Goal: Task Accomplishment & Management: Manage account settings

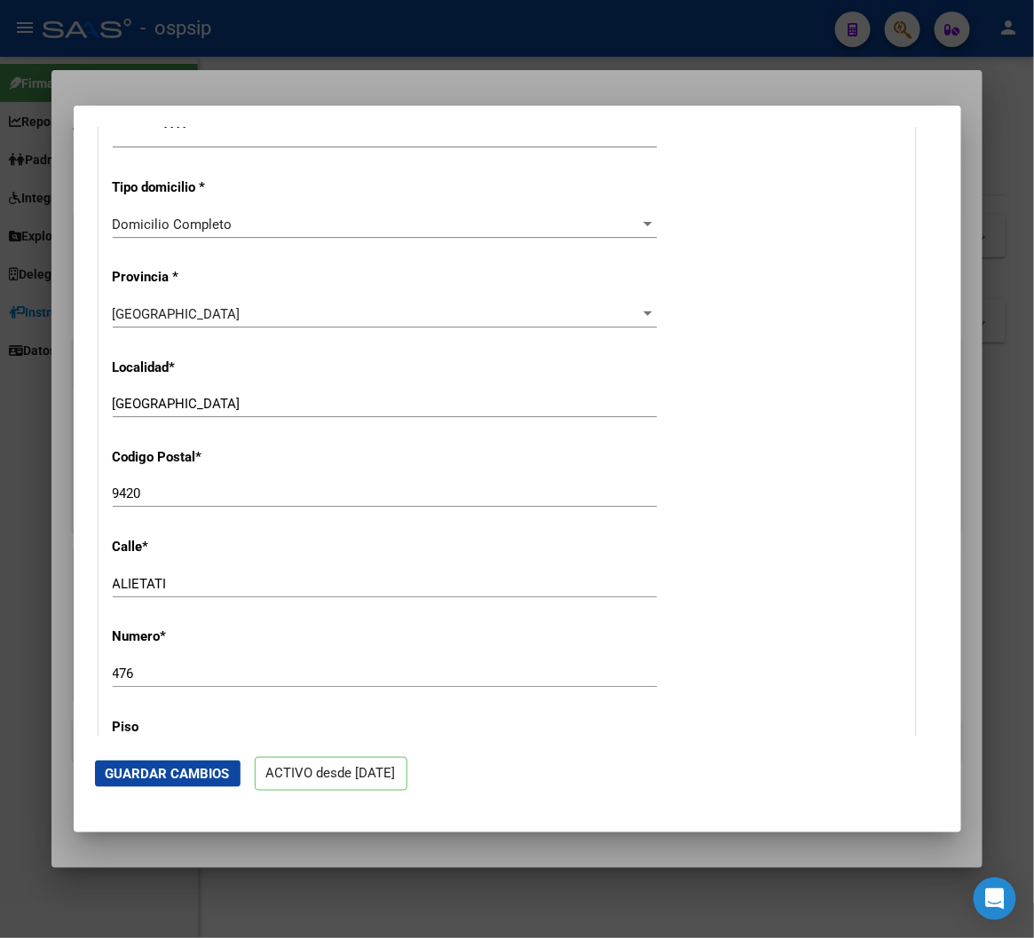
scroll to position [1380, 0]
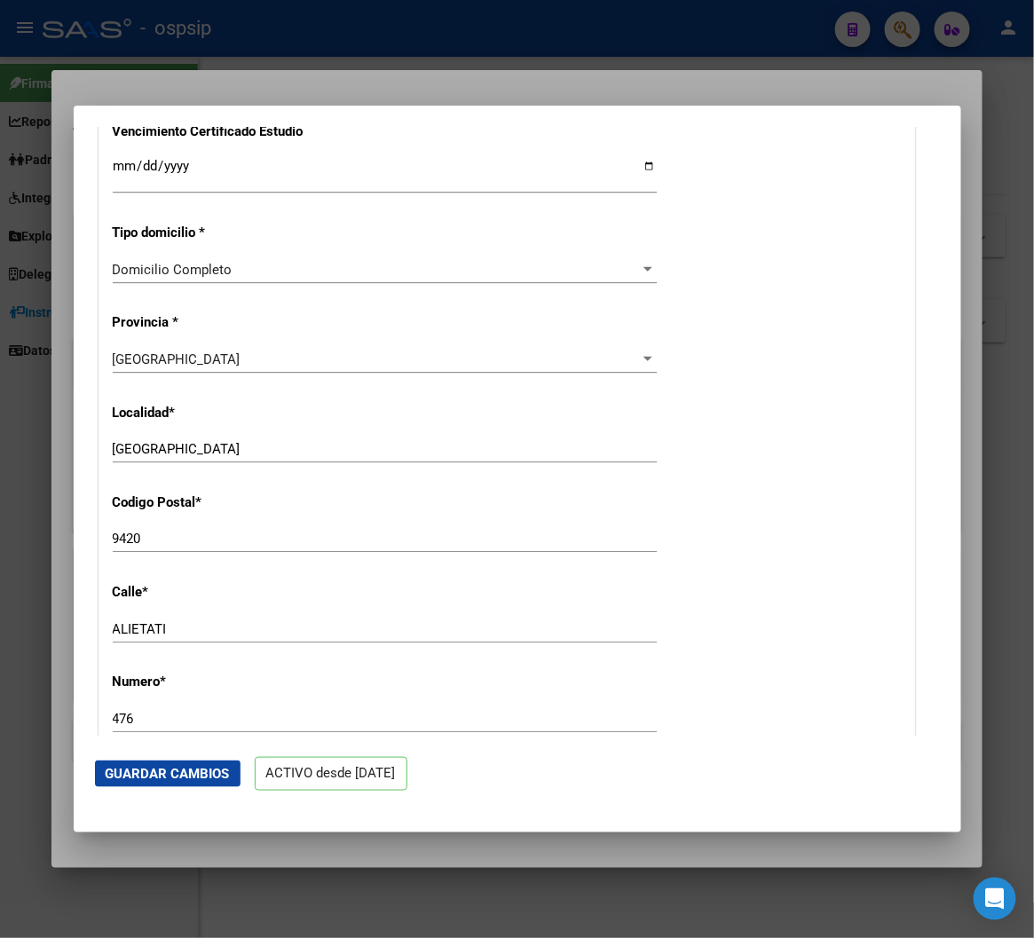
click at [698, 54] on div at bounding box center [517, 469] width 1034 height 938
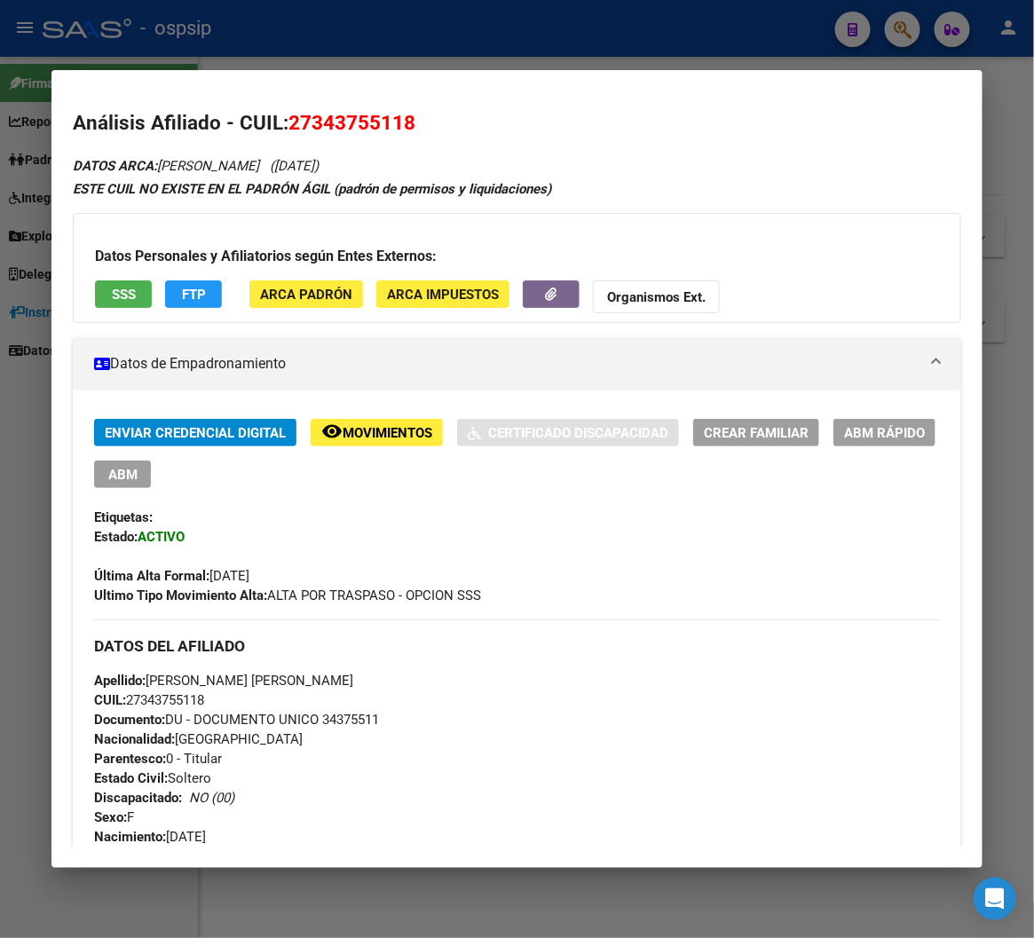
click at [899, 41] on div at bounding box center [517, 469] width 1034 height 938
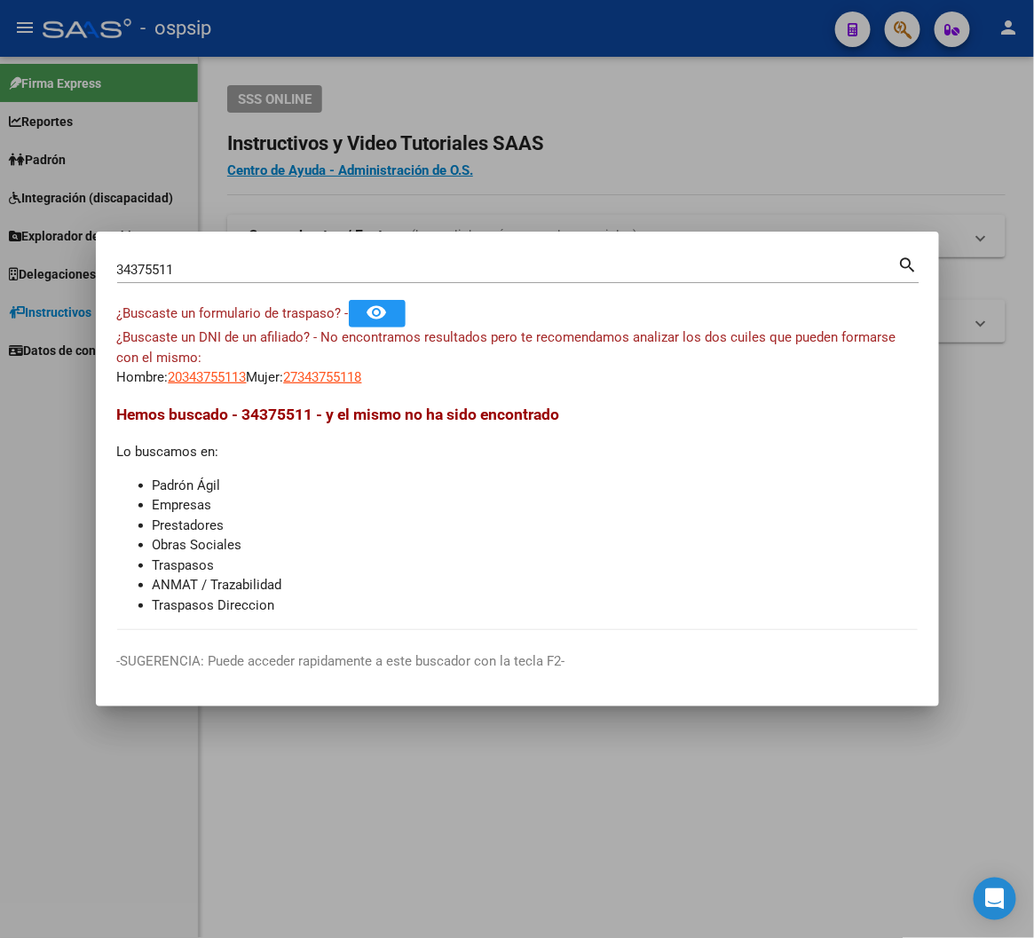
click at [190, 266] on input "34375511" at bounding box center [507, 270] width 781 height 16
type input "3"
type input "20825343"
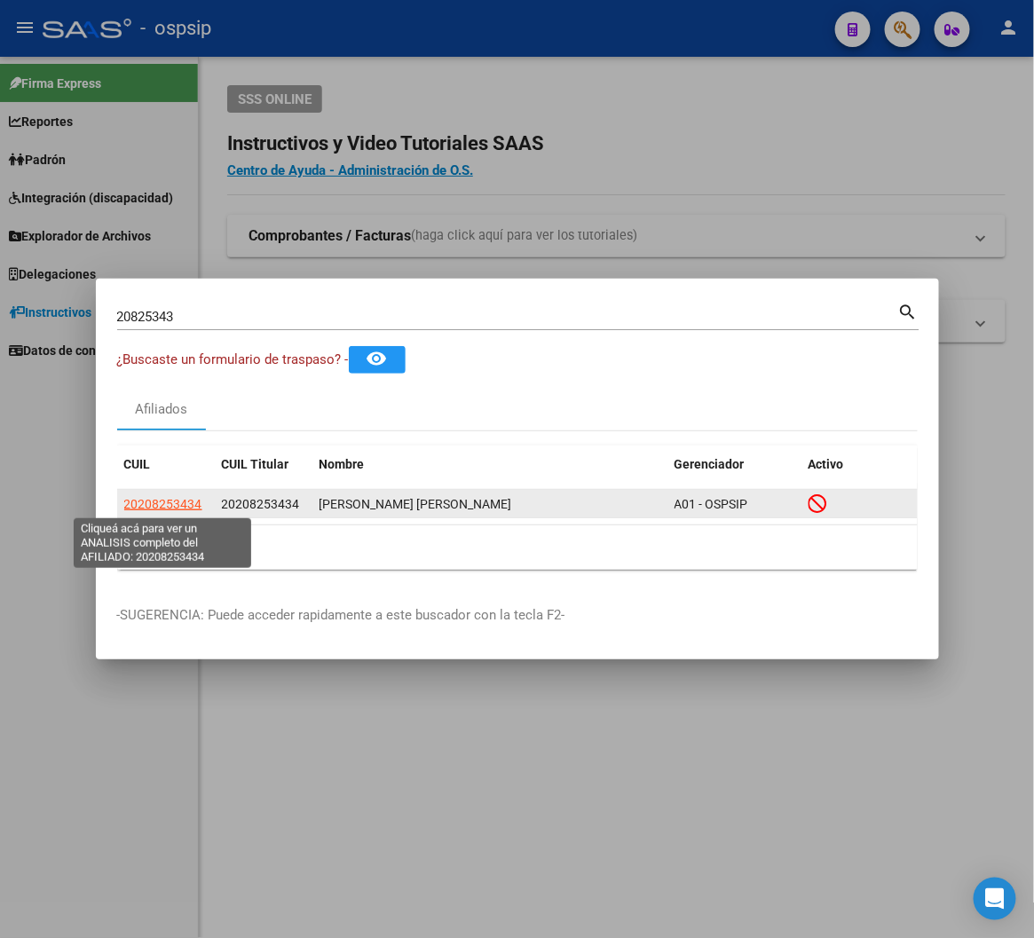
click at [172, 504] on span "20208253434" at bounding box center [163, 504] width 78 height 14
type textarea "20208253434"
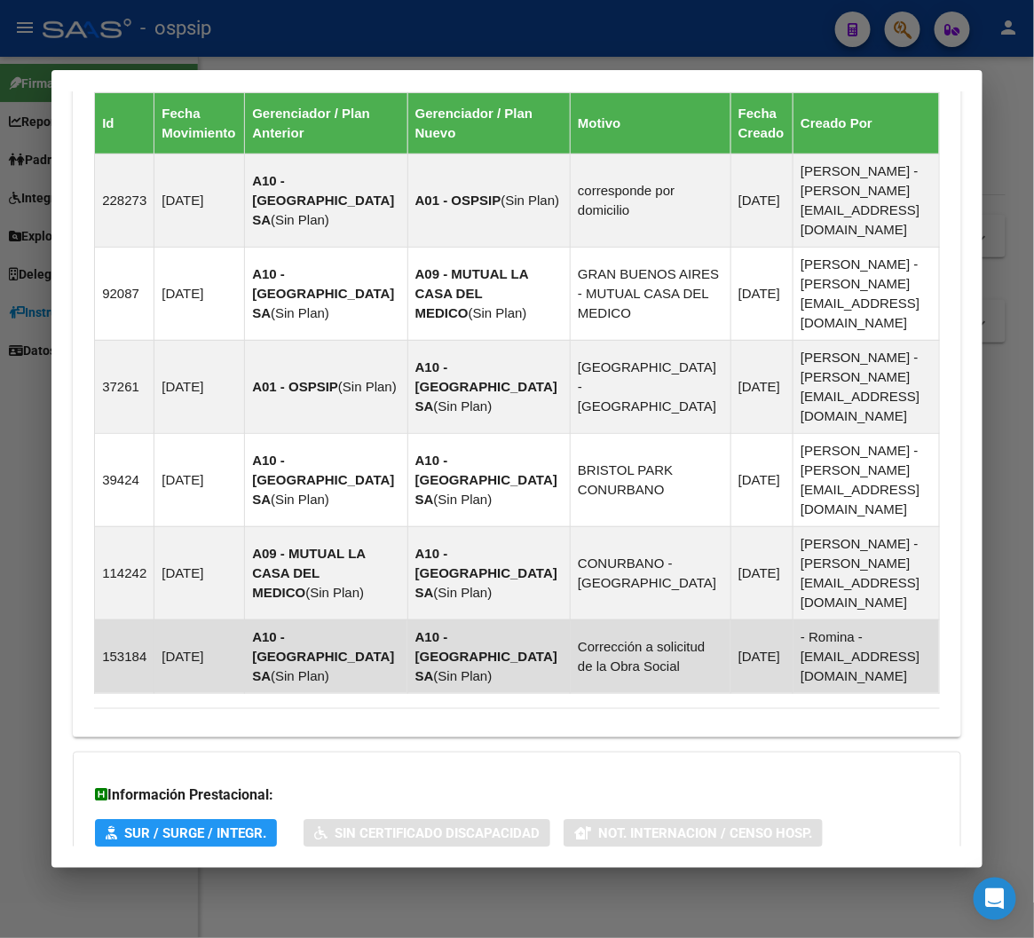
scroll to position [1229, 0]
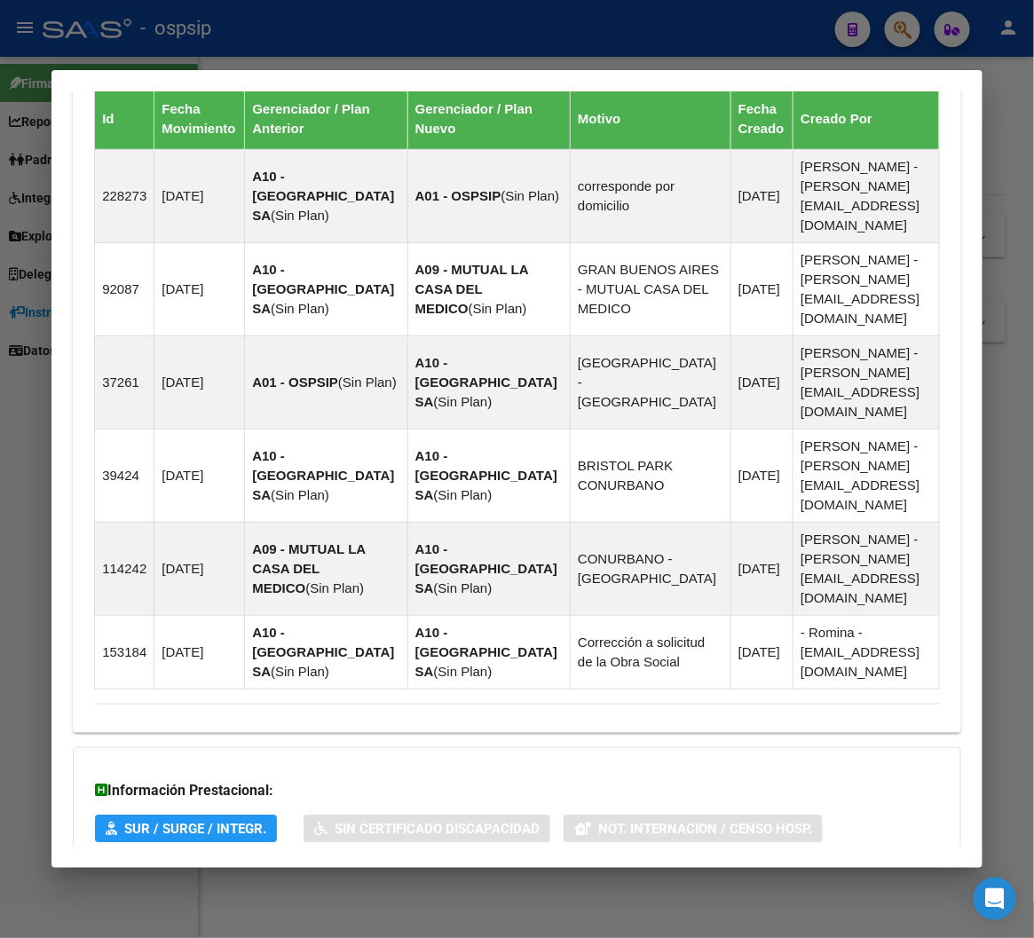
click at [364, 932] on span "Aportes y Contribuciones del Afiliado: 20208253434" at bounding box center [287, 940] width 333 height 17
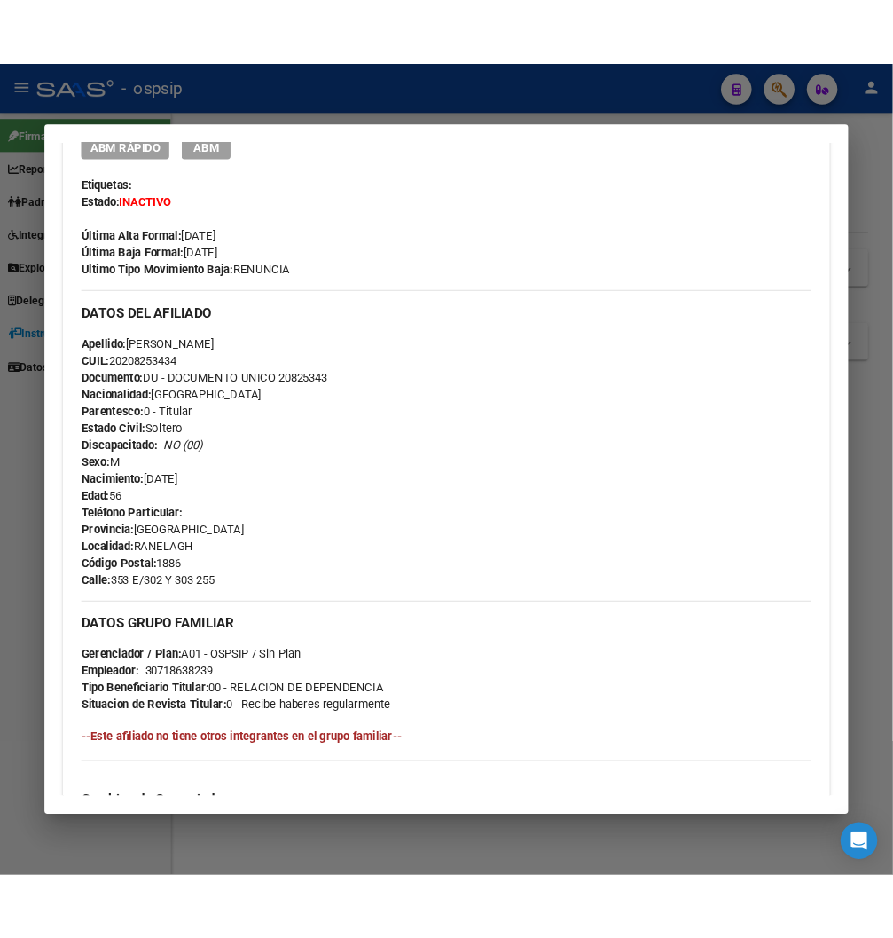
scroll to position [342, 0]
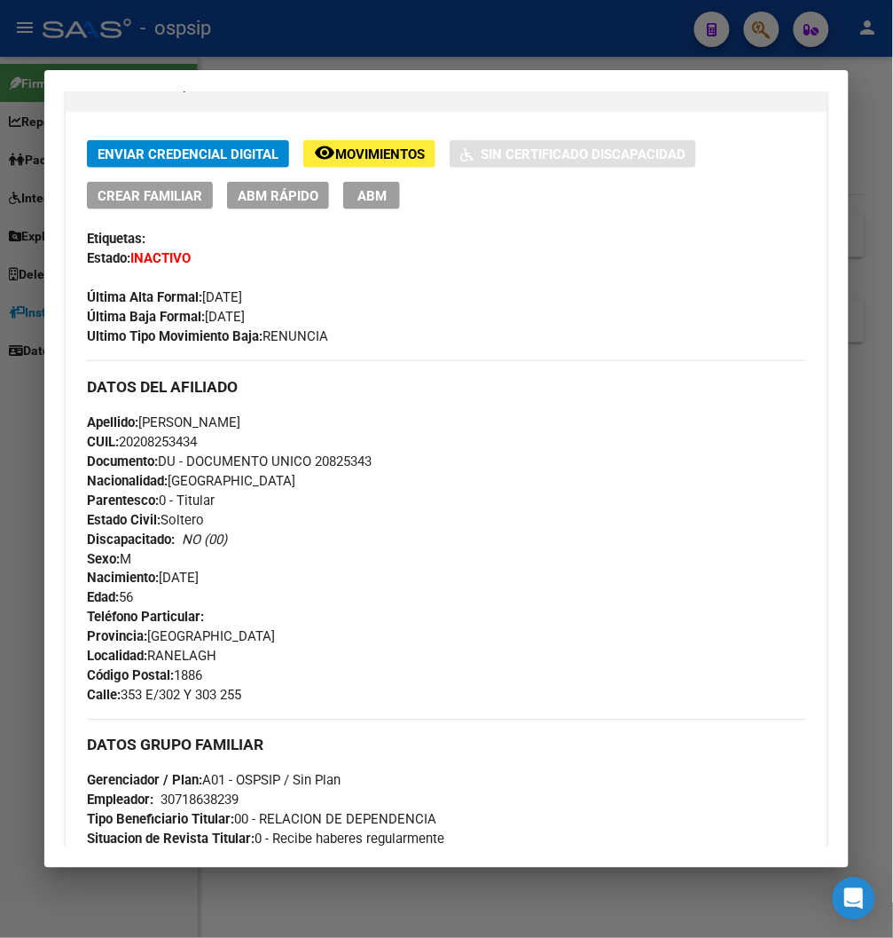
click at [767, 29] on div at bounding box center [446, 469] width 893 height 938
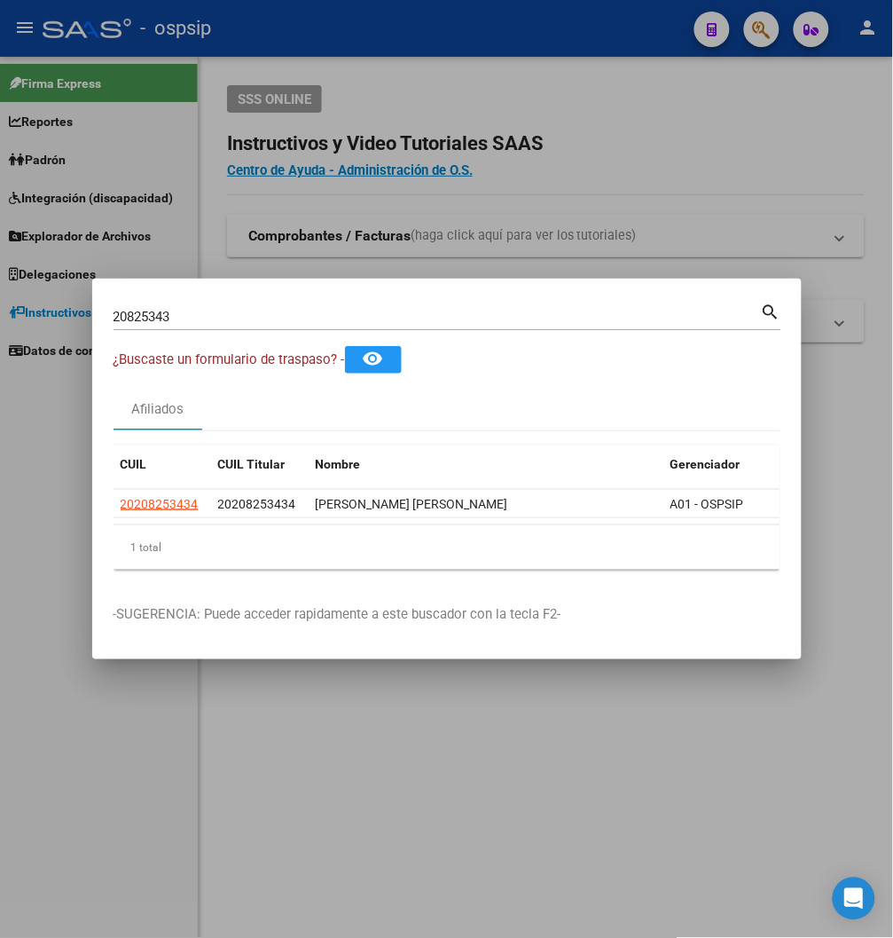
click at [208, 313] on input "20825343" at bounding box center [438, 317] width 648 height 16
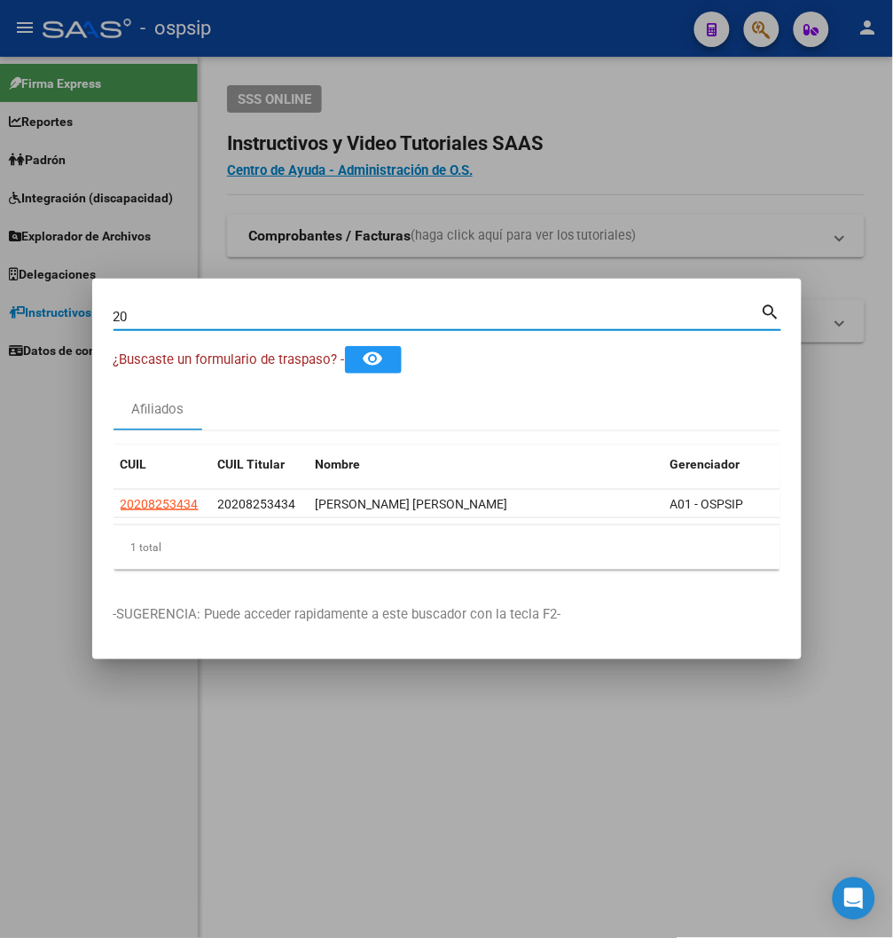
type input "2"
type input "94167411"
click at [773, 309] on mat-icon "search" at bounding box center [771, 310] width 20 height 21
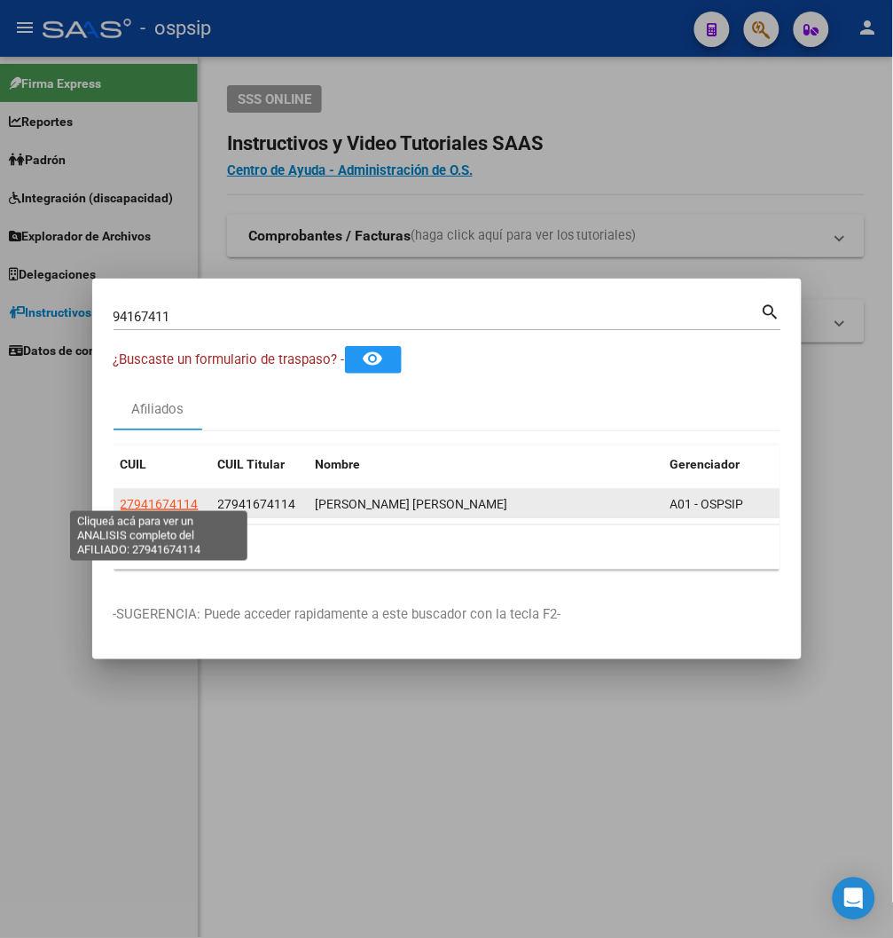
click at [176, 498] on span "27941674114" at bounding box center [160, 504] width 78 height 14
type textarea "27941674114"
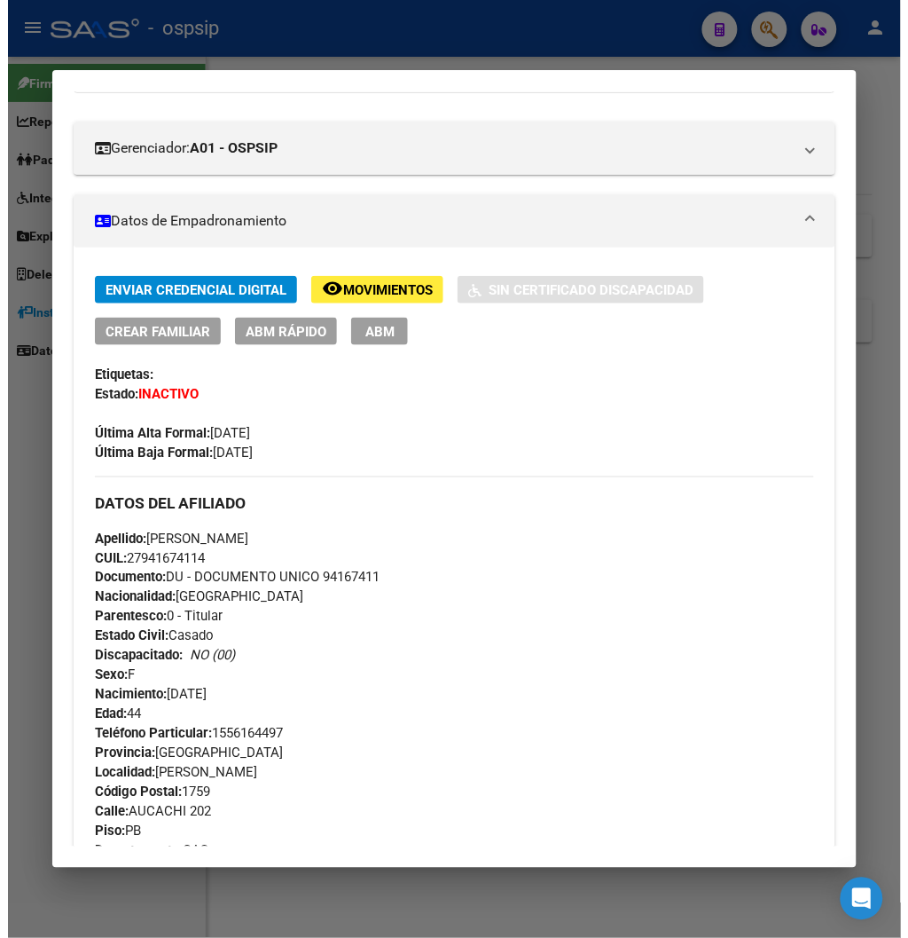
scroll to position [197, 0]
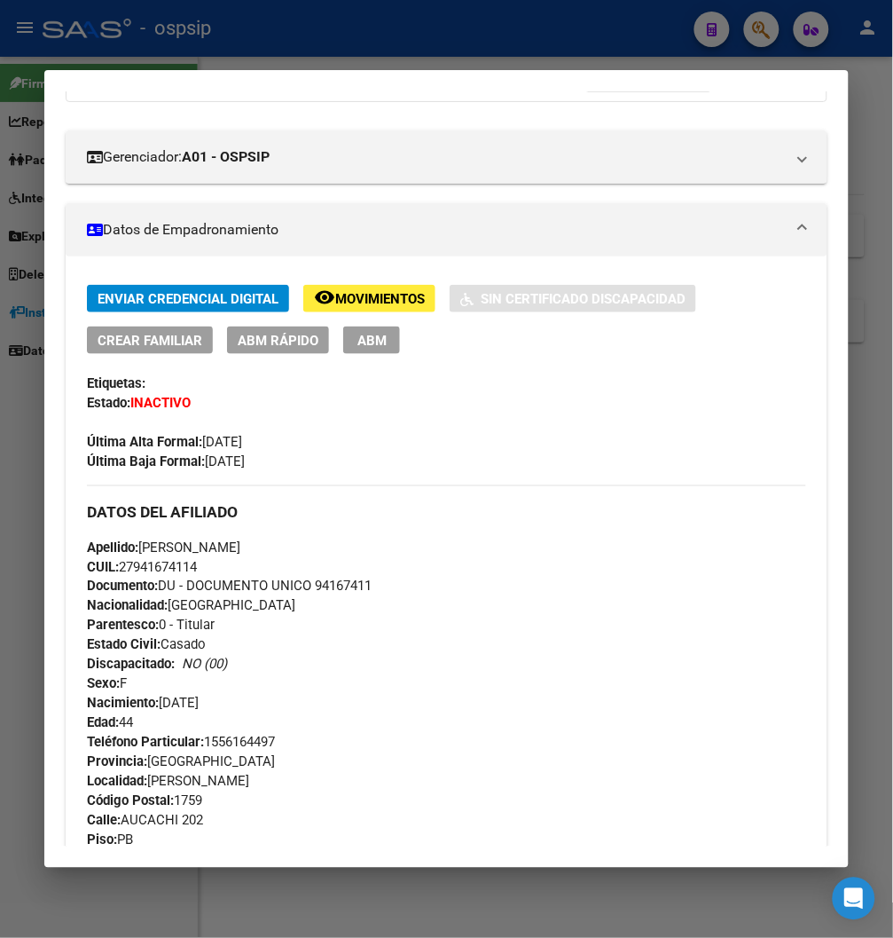
click at [358, 341] on span "ABM" at bounding box center [372, 341] width 29 height 16
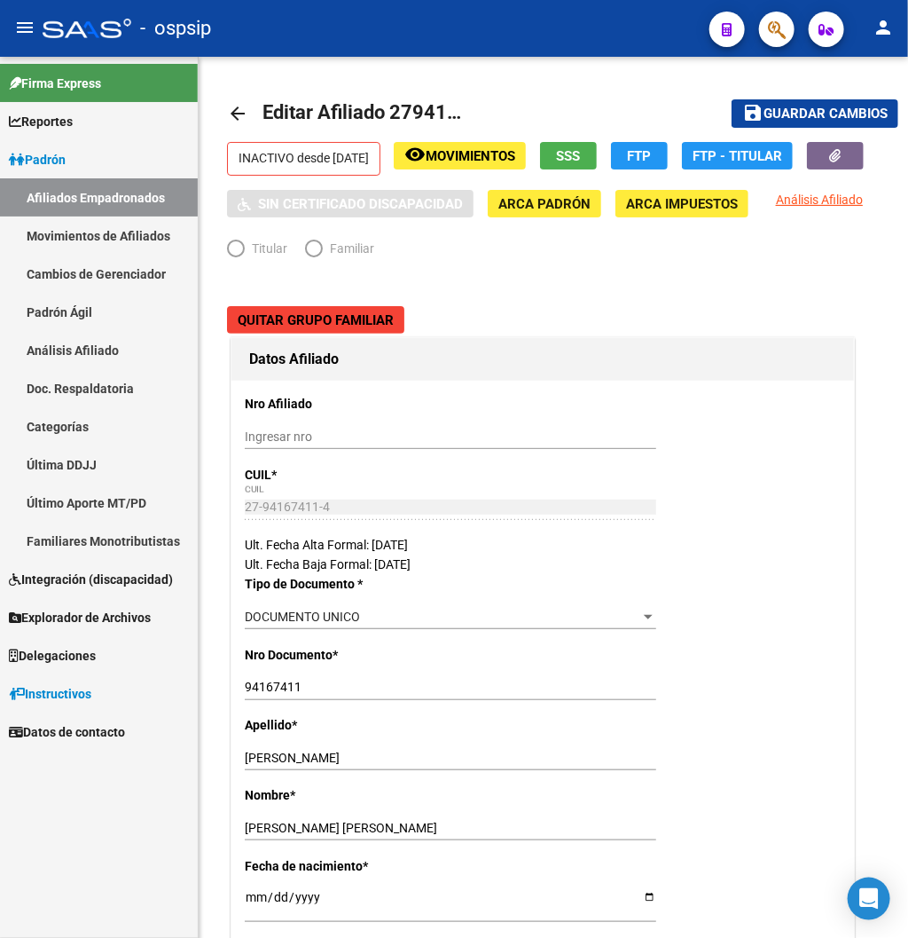
radio input "true"
type input "27-94167411-4"
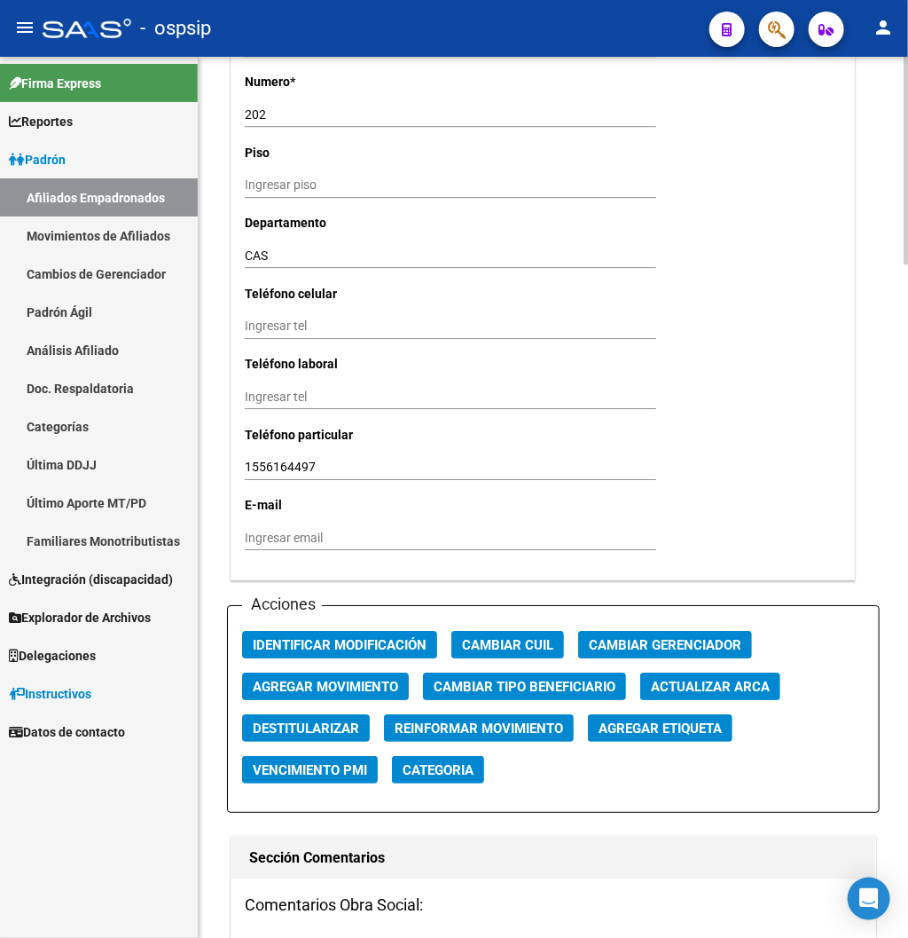
scroll to position [1675, 0]
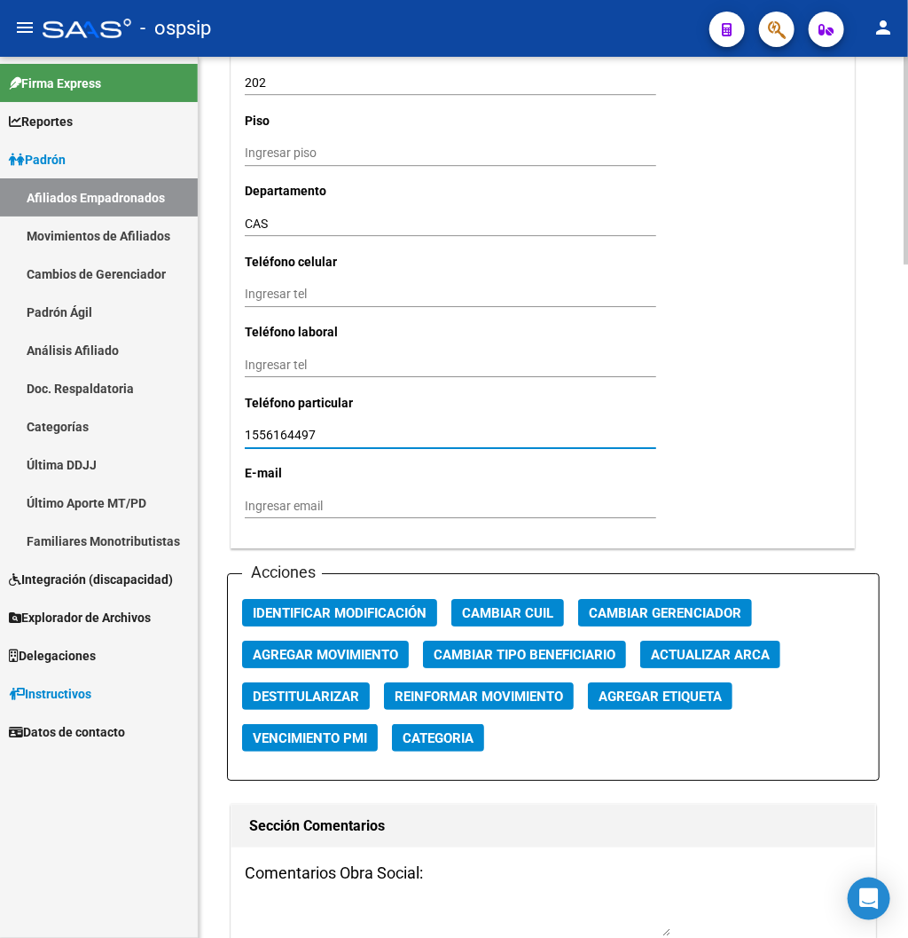
drag, startPoint x: 316, startPoint y: 433, endPoint x: 225, endPoint y: 441, distance: 90.8
click at [225, 441] on div "arrow_back Editar Afiliado 27941674114 save Guardar cambios INACTIVO desde [DAT…" at bounding box center [554, 257] width 710 height 3751
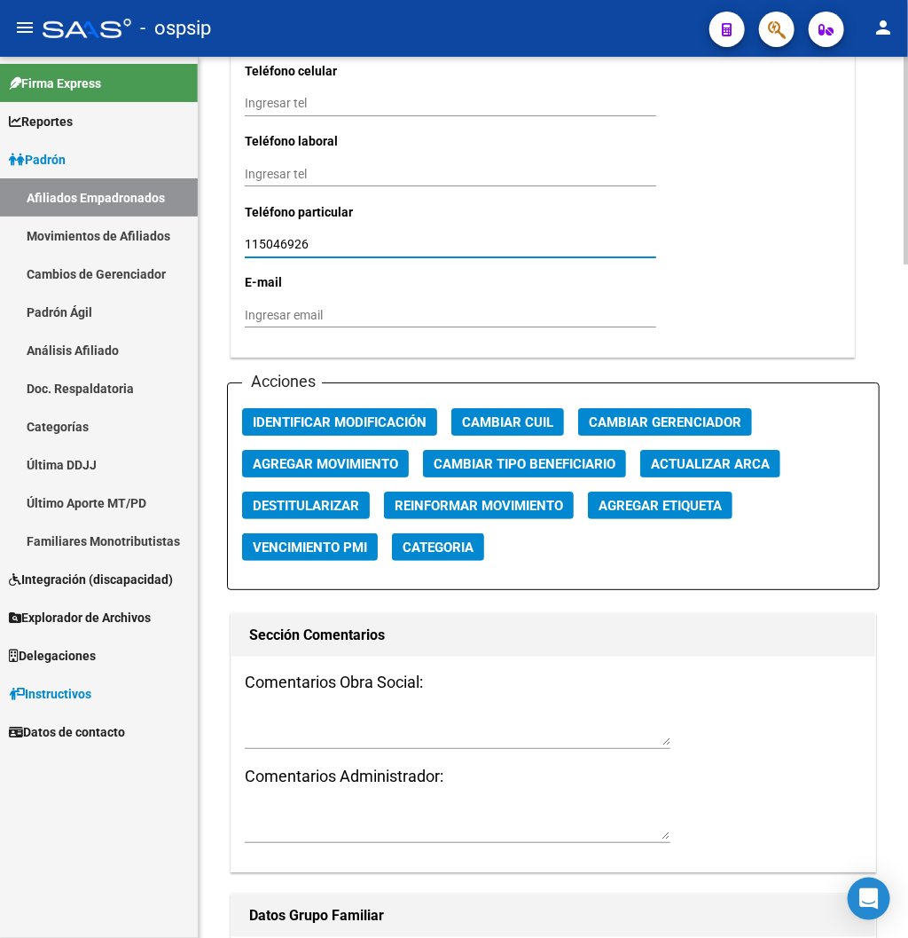
scroll to position [1873, 0]
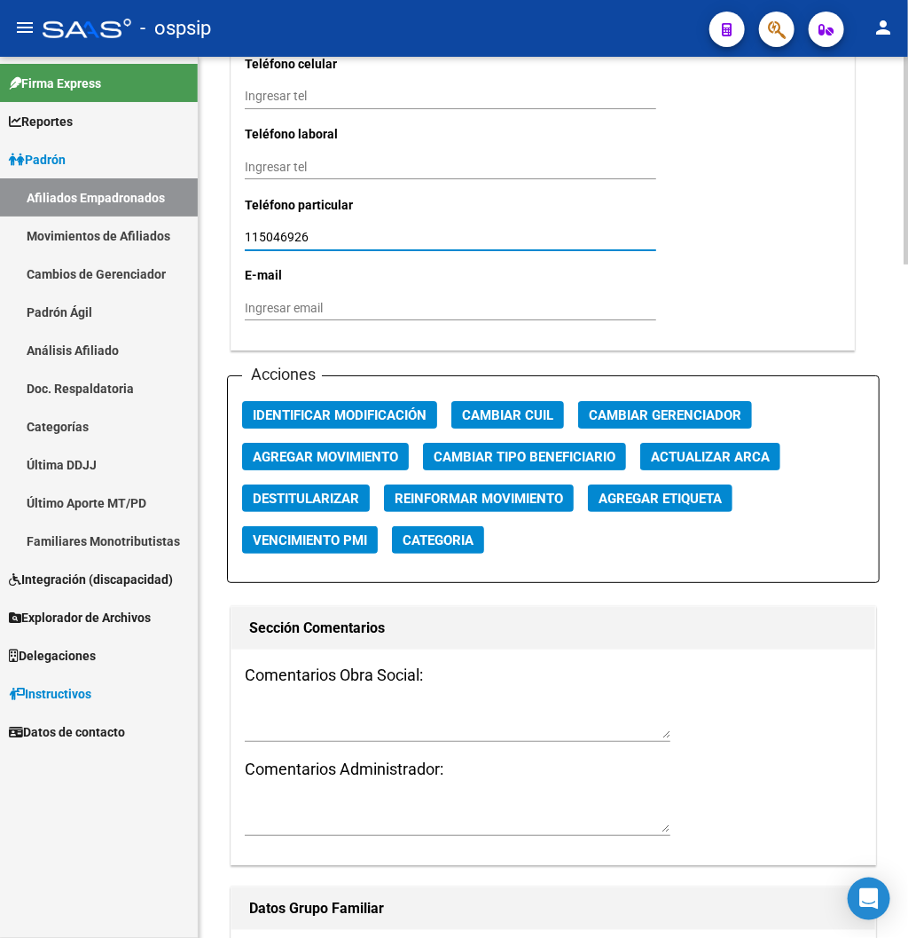
type input "115046926"
click at [370, 464] on button "Agregar Movimiento" at bounding box center [325, 457] width 167 height 28
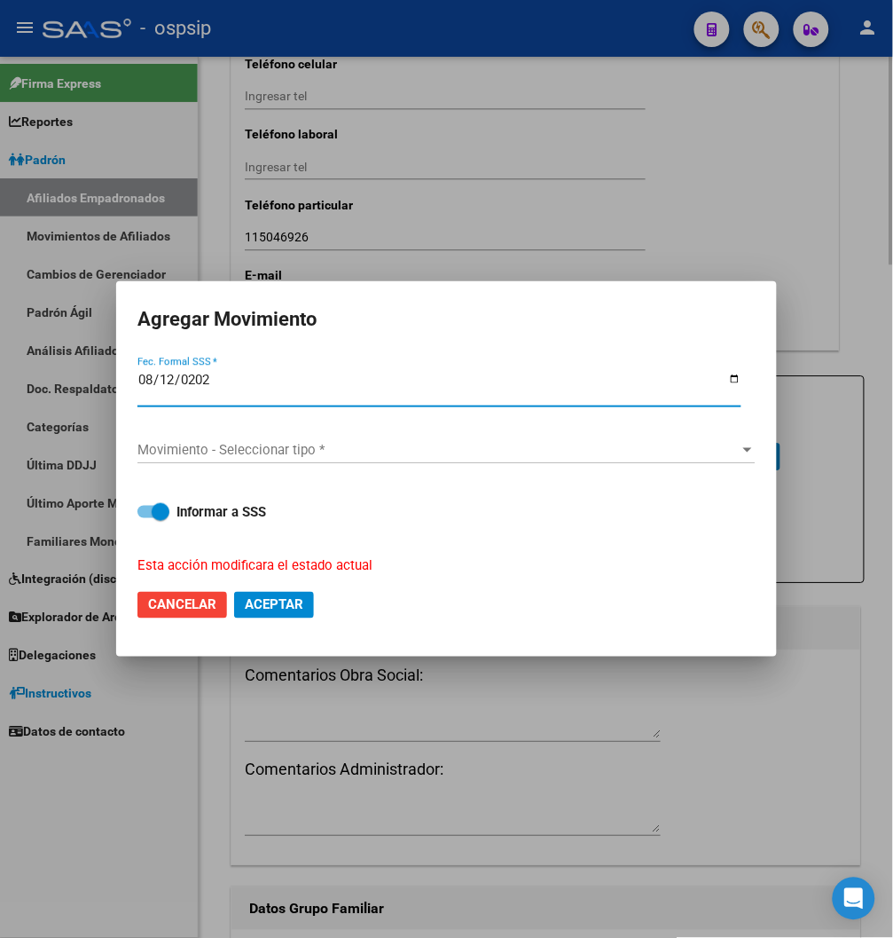
type input "[DATE]"
click at [732, 453] on span "Movimiento - Seleccionar tipo *" at bounding box center [439, 450] width 602 height 16
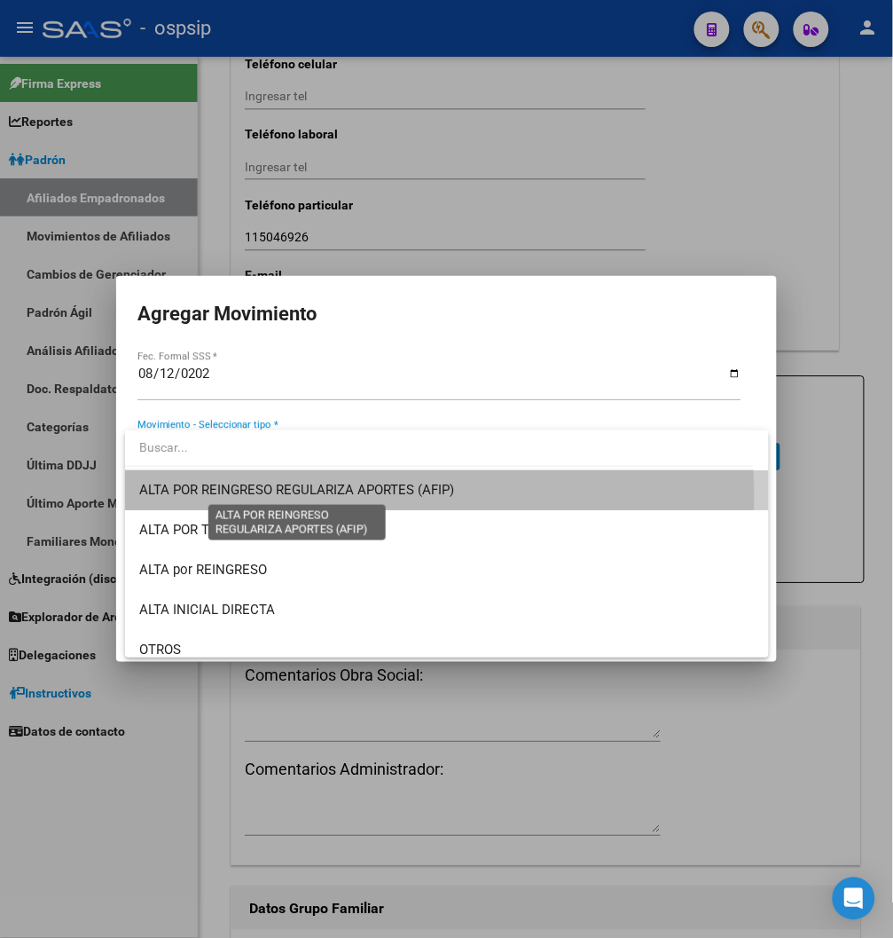
click at [347, 495] on span "ALTA POR REINGRESO REGULARIZA APORTES (AFIP)" at bounding box center [296, 490] width 315 height 16
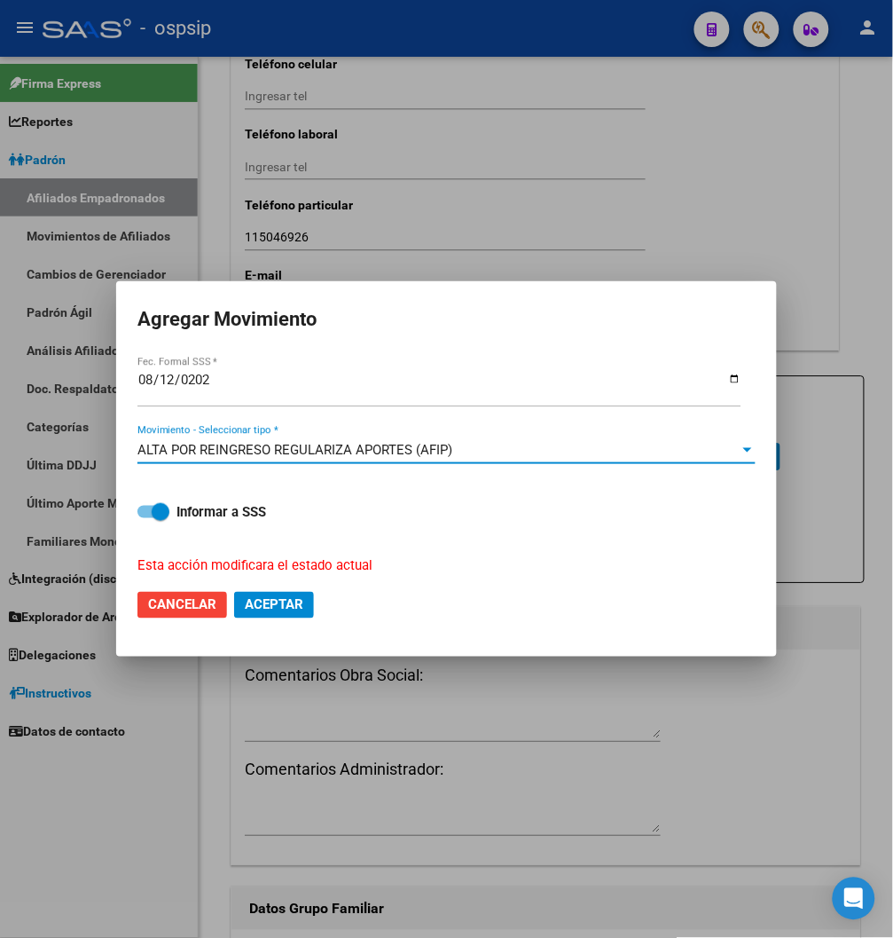
click at [300, 615] on button "Aceptar" at bounding box center [274, 605] width 80 height 27
checkbox input "false"
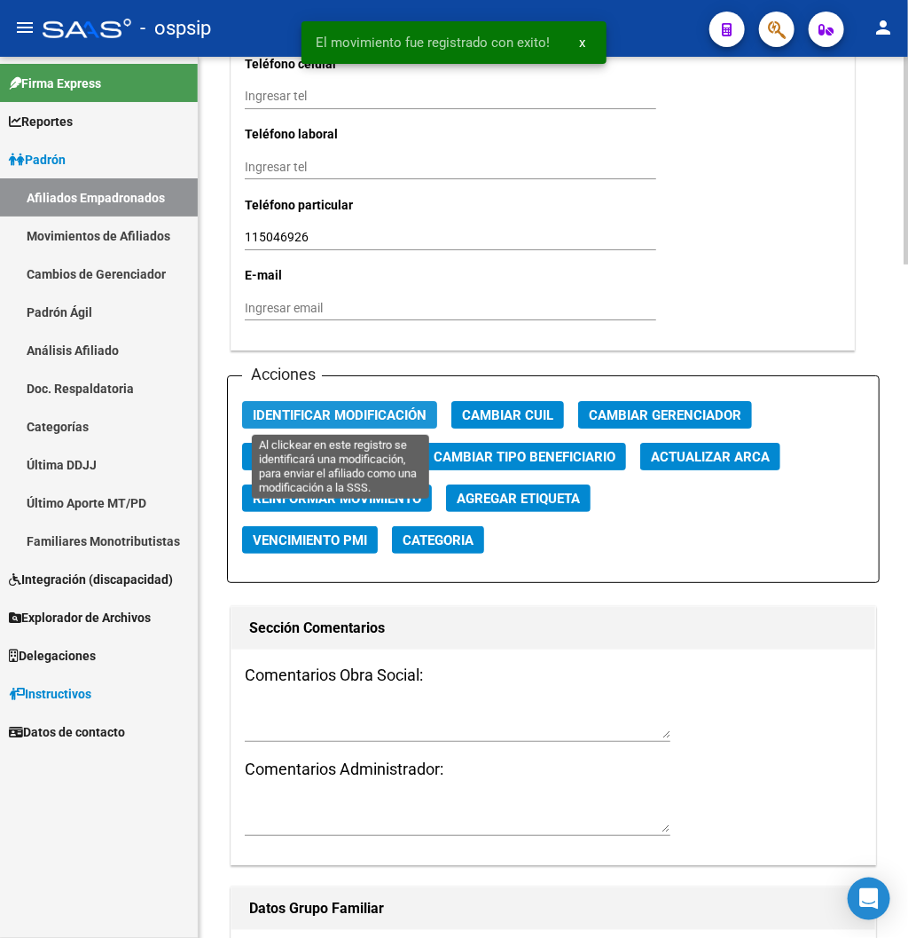
click at [358, 418] on span "Identificar Modificación" at bounding box center [340, 415] width 174 height 16
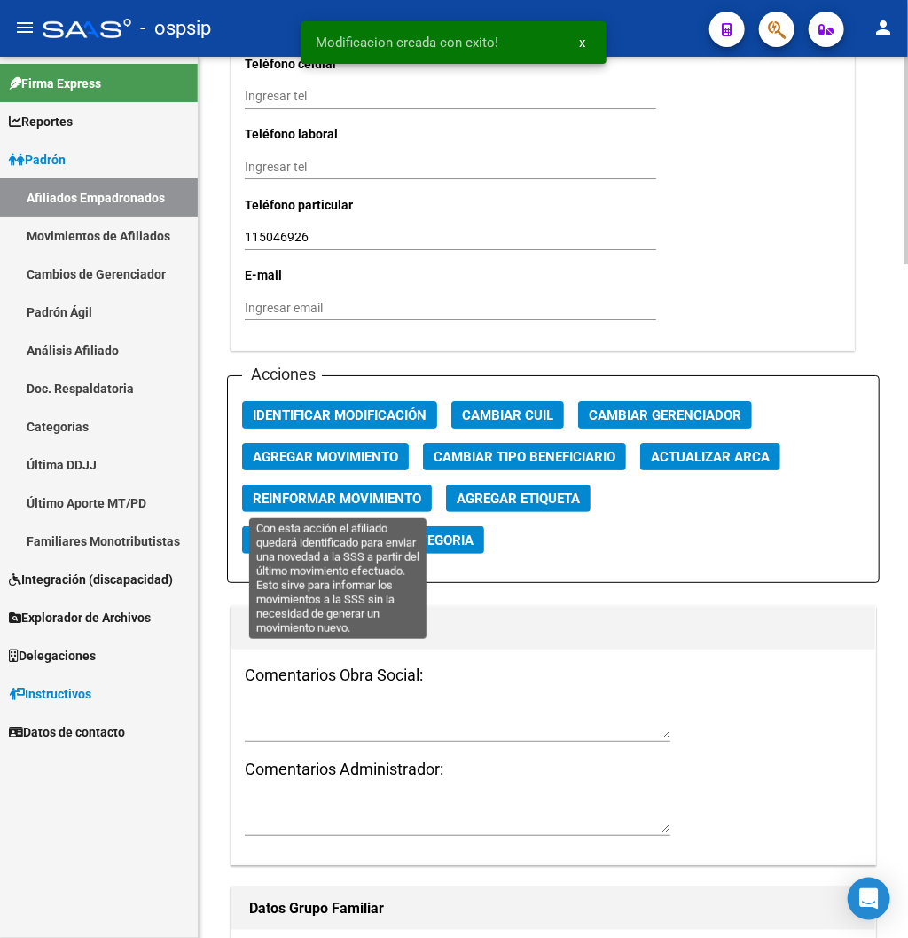
click at [340, 508] on button "Reinformar Movimiento" at bounding box center [337, 498] width 190 height 28
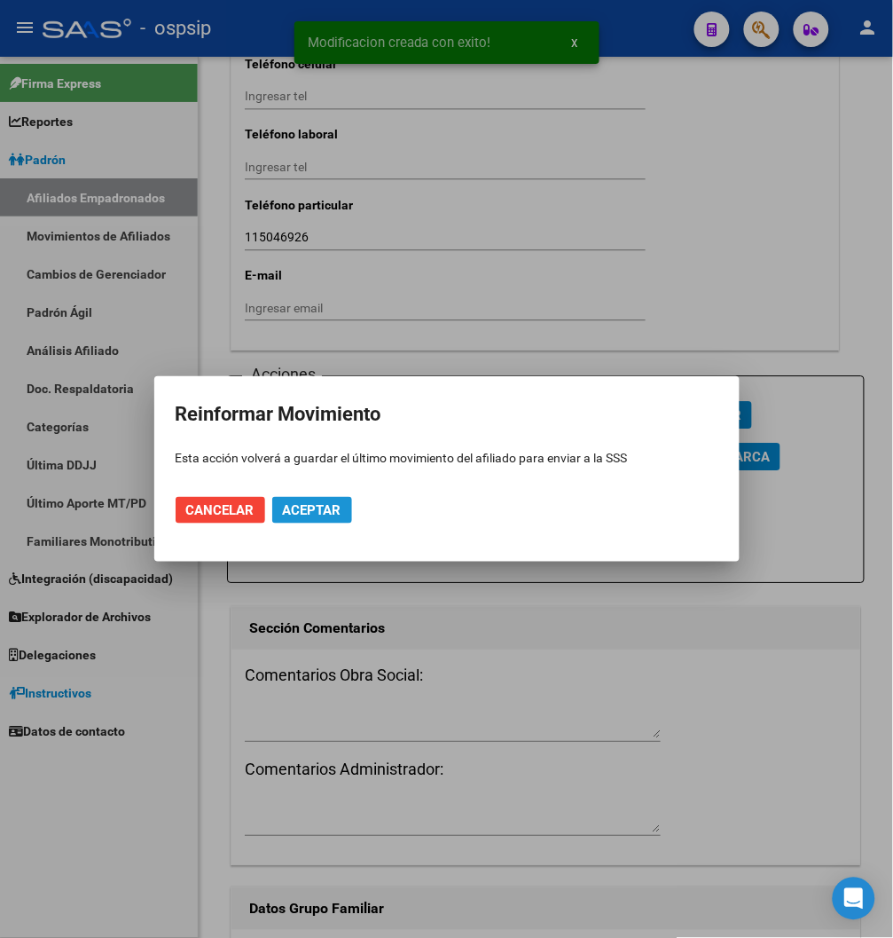
click at [340, 509] on span "Aceptar" at bounding box center [312, 510] width 59 height 16
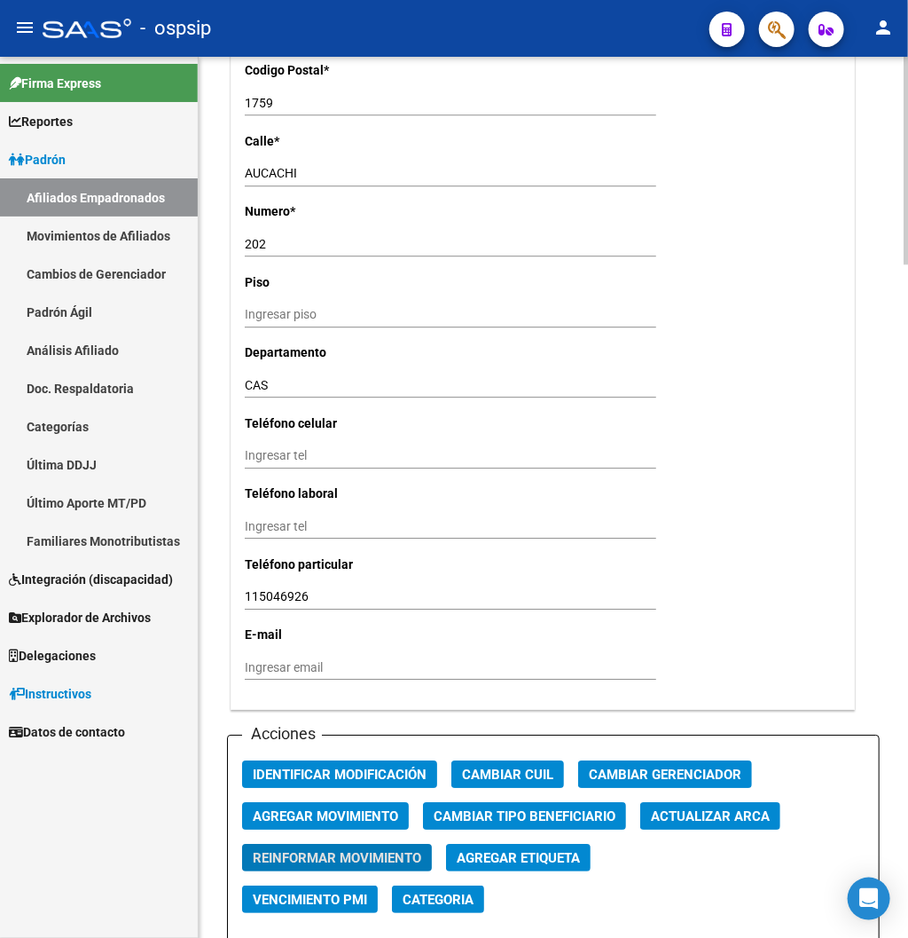
scroll to position [1478, 0]
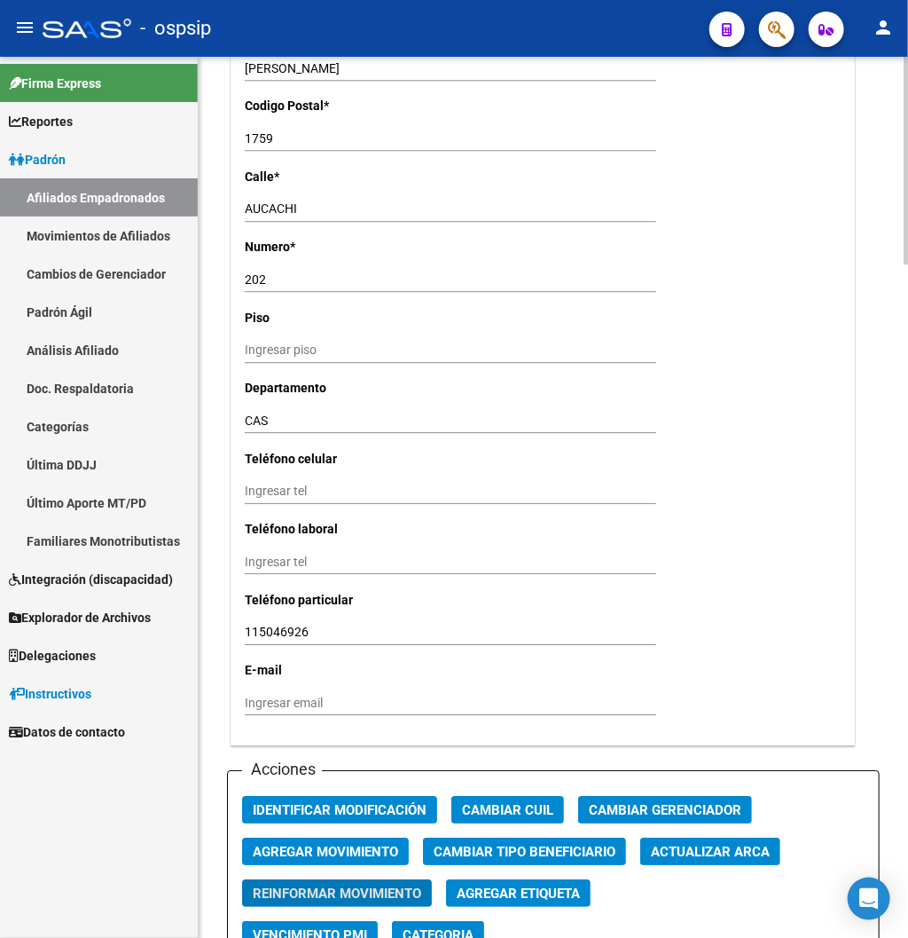
click at [287, 484] on input "Ingresar tel" at bounding box center [451, 491] width 412 height 15
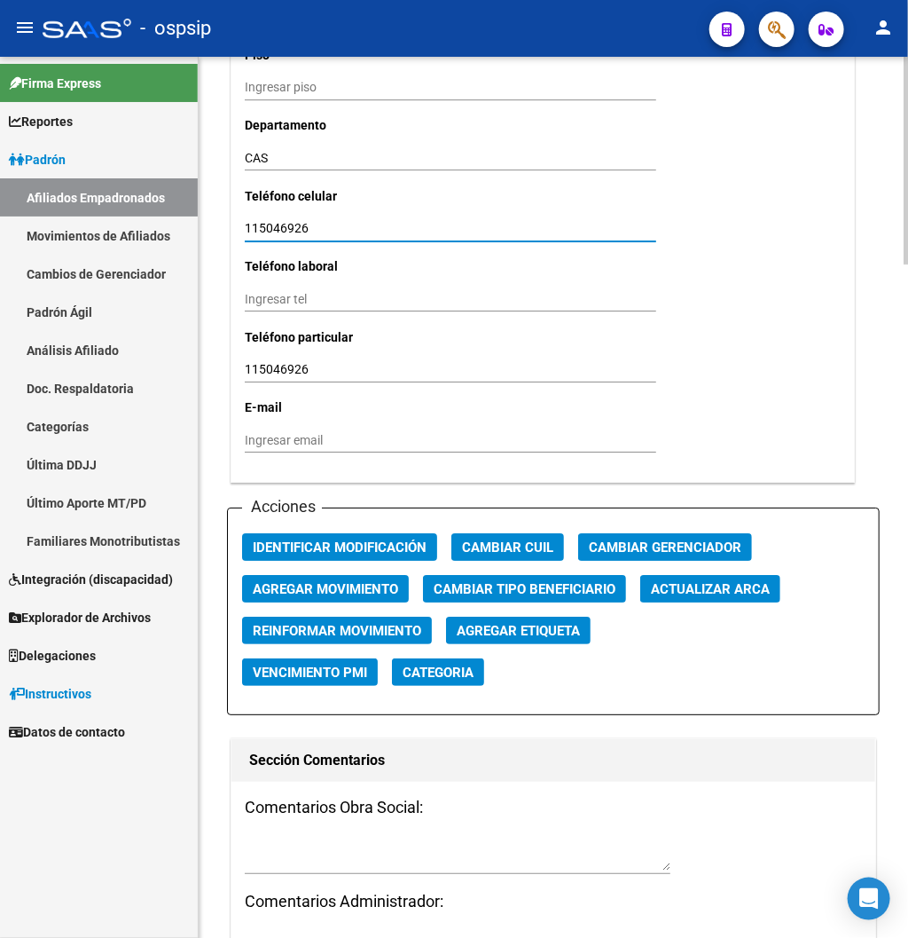
scroll to position [1971, 0]
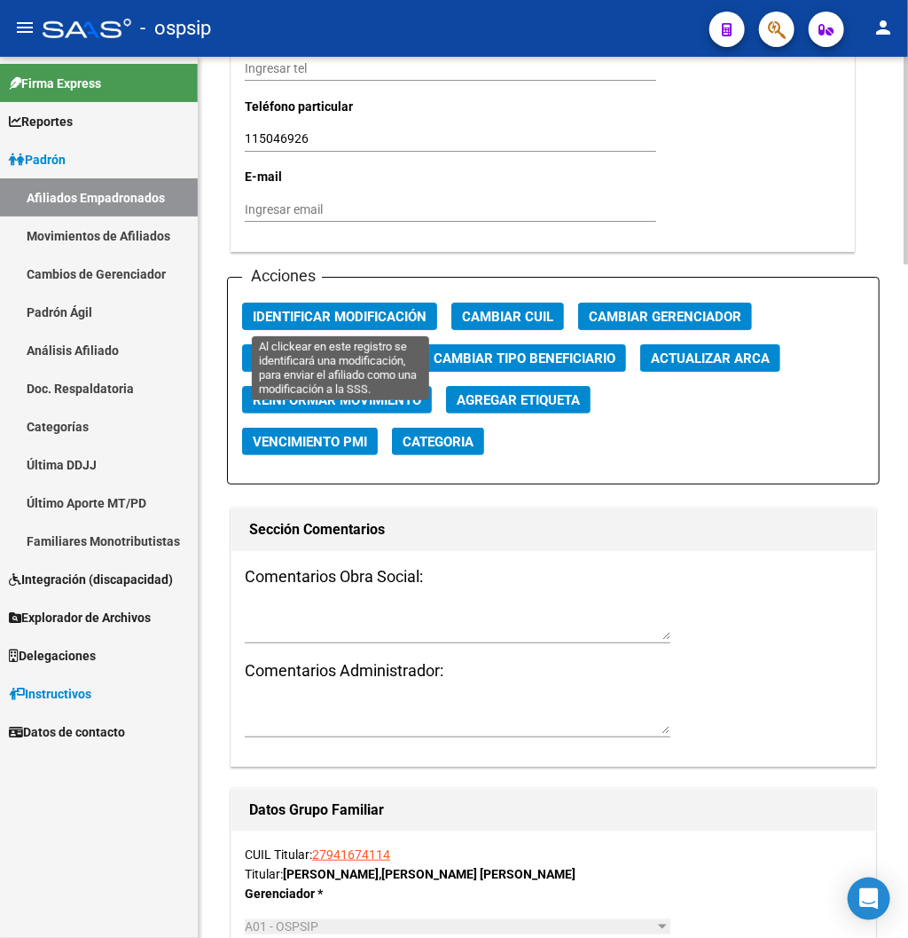
type input "115046926"
click at [364, 320] on span "Identificar Modificación" at bounding box center [340, 317] width 174 height 16
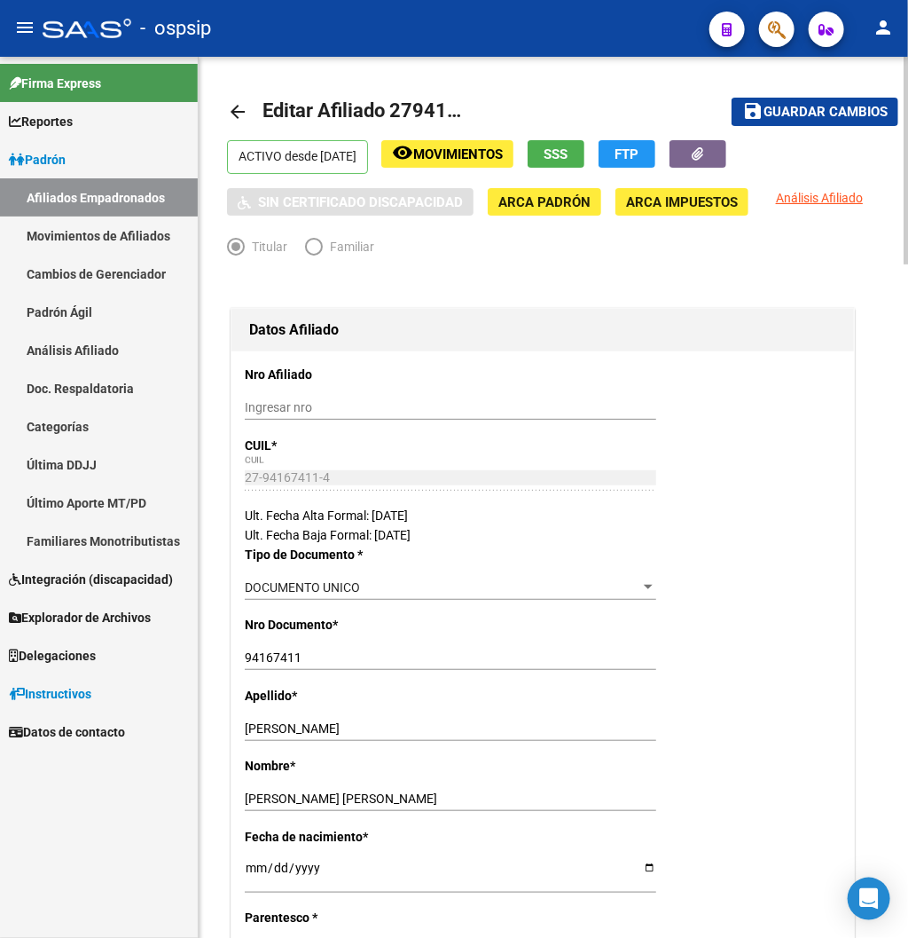
scroll to position [0, 0]
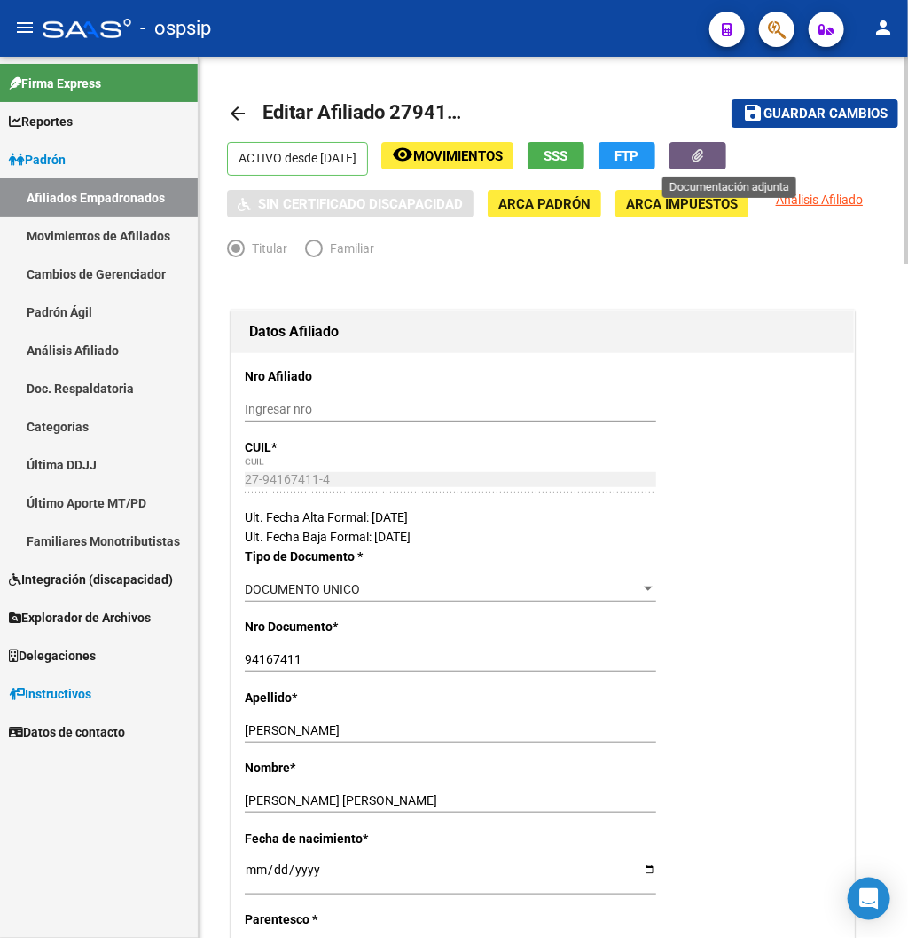
click at [727, 157] on button "button" at bounding box center [698, 156] width 57 height 28
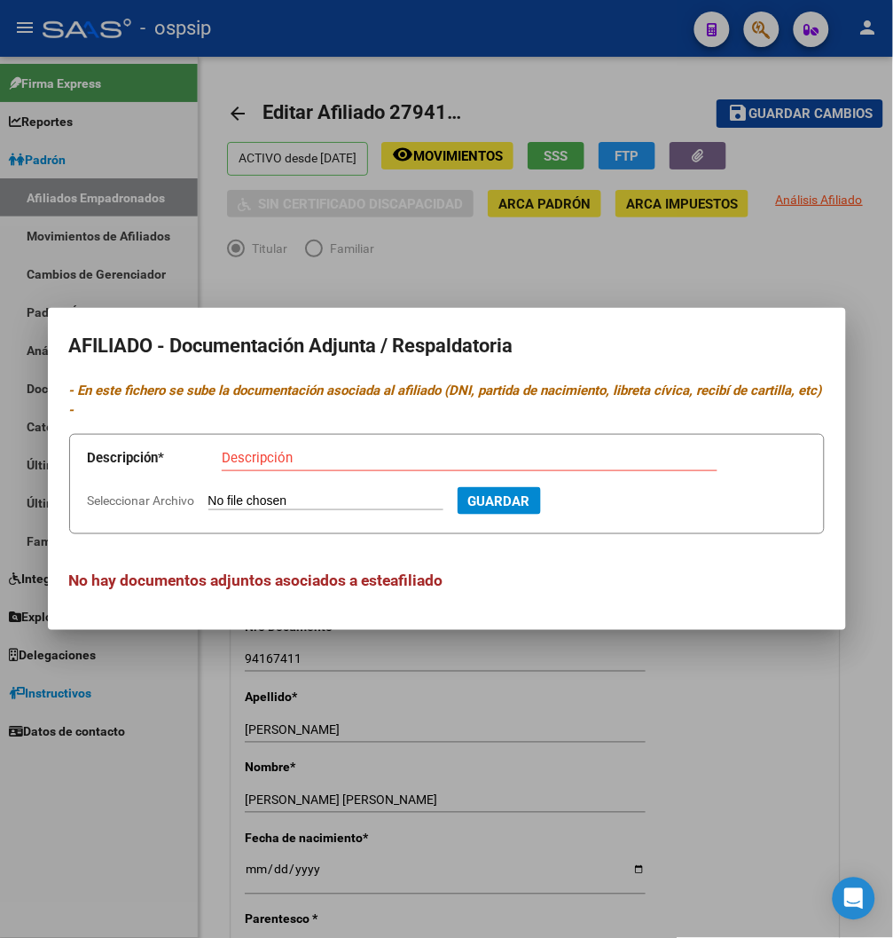
click at [294, 497] on input "Seleccionar Archivo" at bounding box center [325, 501] width 235 height 17
type input "C:\fakepath\250812112013.pdf"
click at [294, 462] on input "Descripción" at bounding box center [470, 458] width 496 height 16
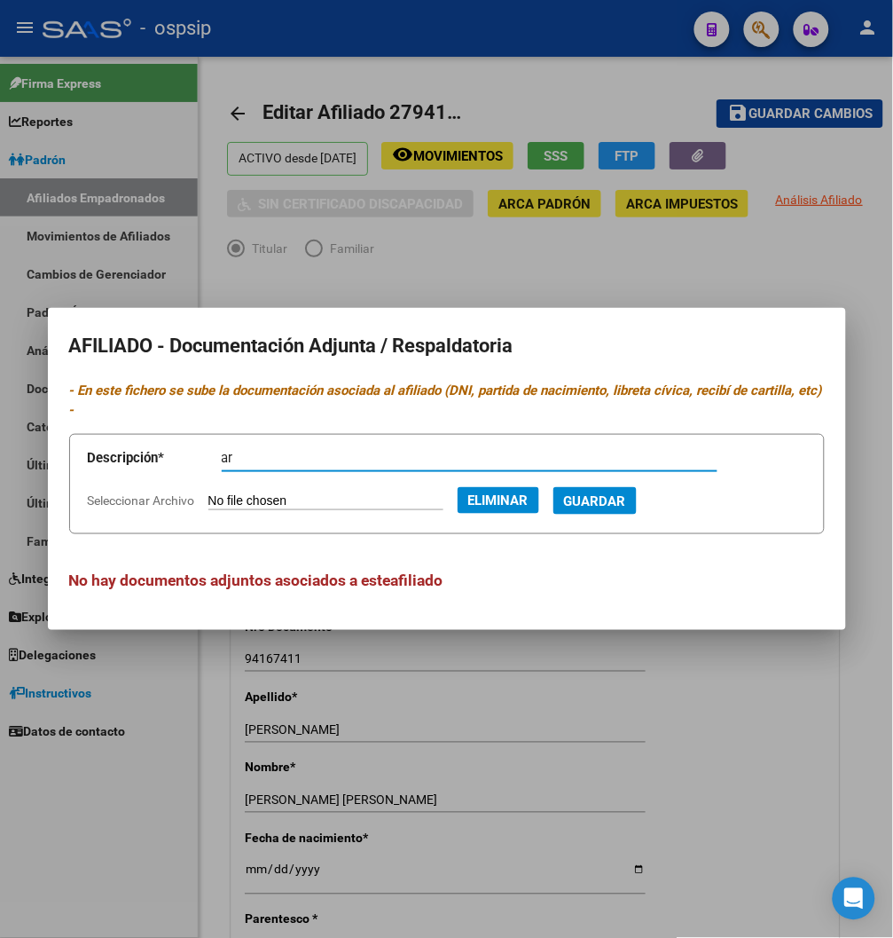
type input "a"
type input "v"
type input "VEP / PAGO"
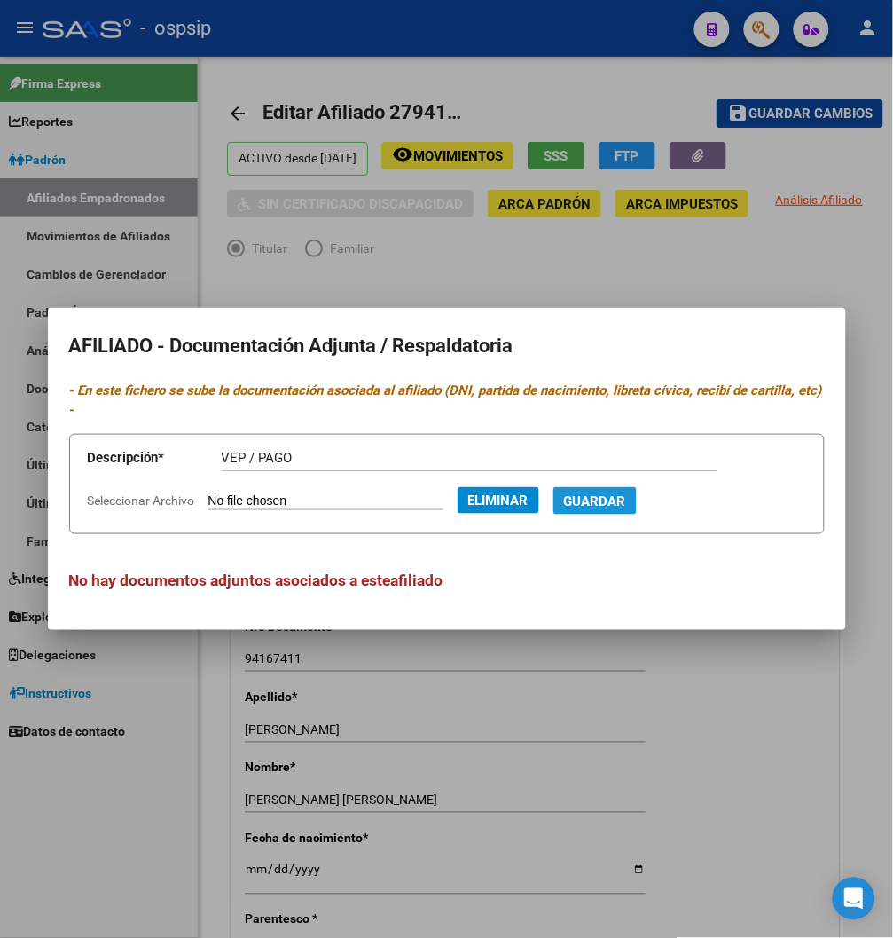
click at [626, 499] on span "Guardar" at bounding box center [595, 501] width 62 height 16
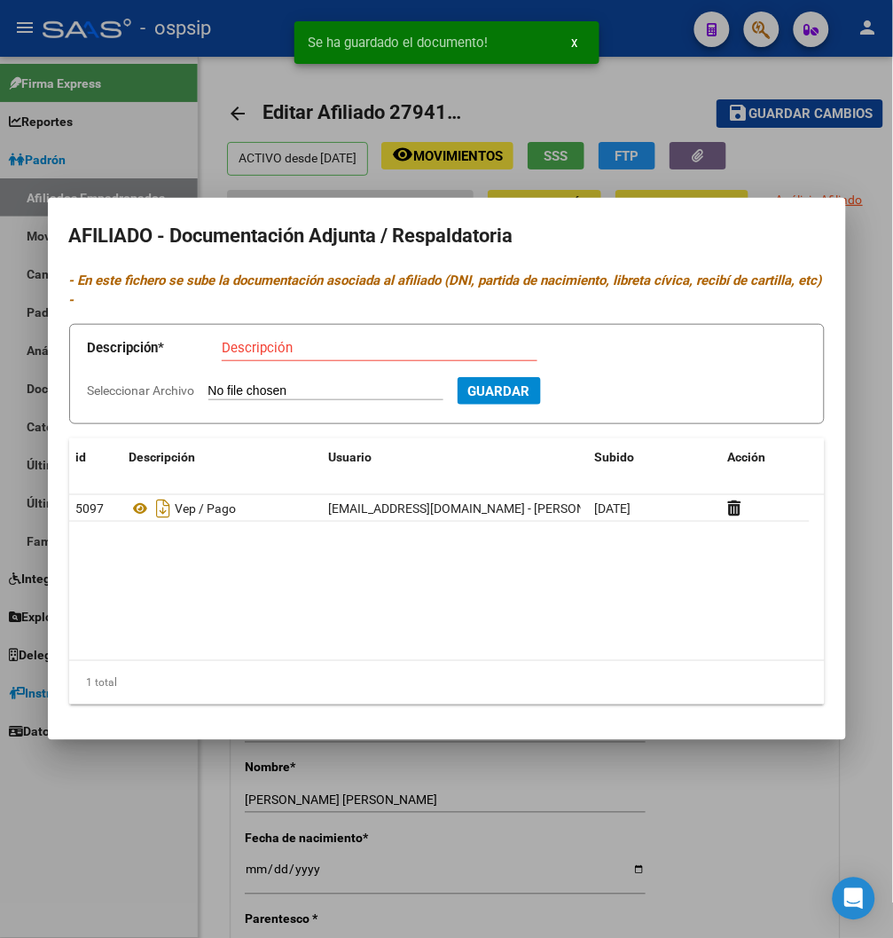
click at [278, 390] on input "Seleccionar Archivo" at bounding box center [325, 391] width 235 height 17
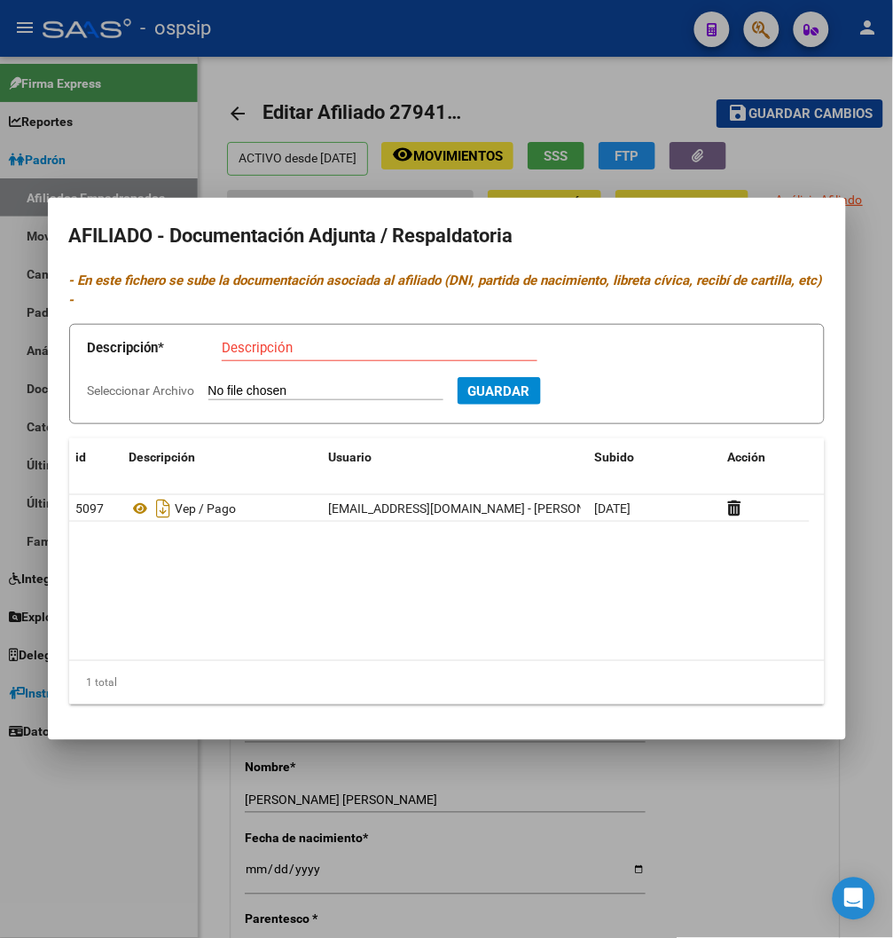
type input "C:\fakepath\250812111949.pdf"
click at [262, 342] on input "Descripción" at bounding box center [380, 348] width 316 height 16
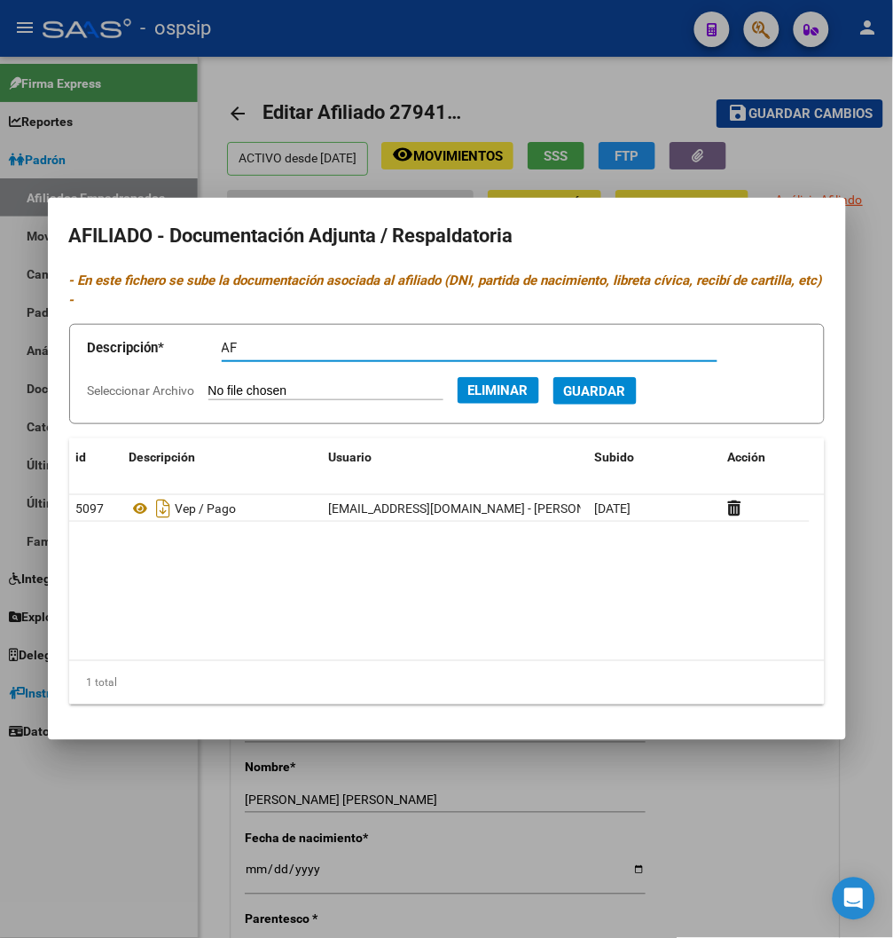
type input "A"
click at [259, 344] on input "Descripción" at bounding box center [380, 348] width 316 height 16
click at [263, 344] on input "Descripción" at bounding box center [380, 348] width 316 height 16
type input "DIFERENCIA"
click at [624, 392] on span "Guardar" at bounding box center [595, 391] width 62 height 16
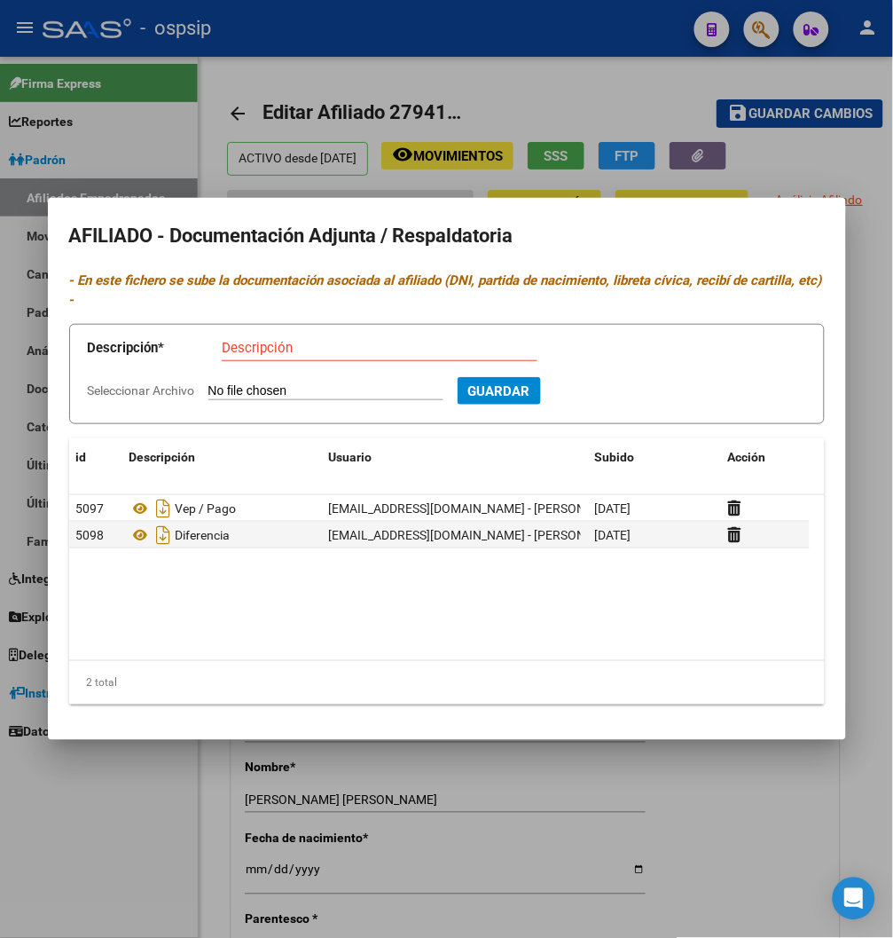
click at [563, 90] on div at bounding box center [446, 469] width 893 height 938
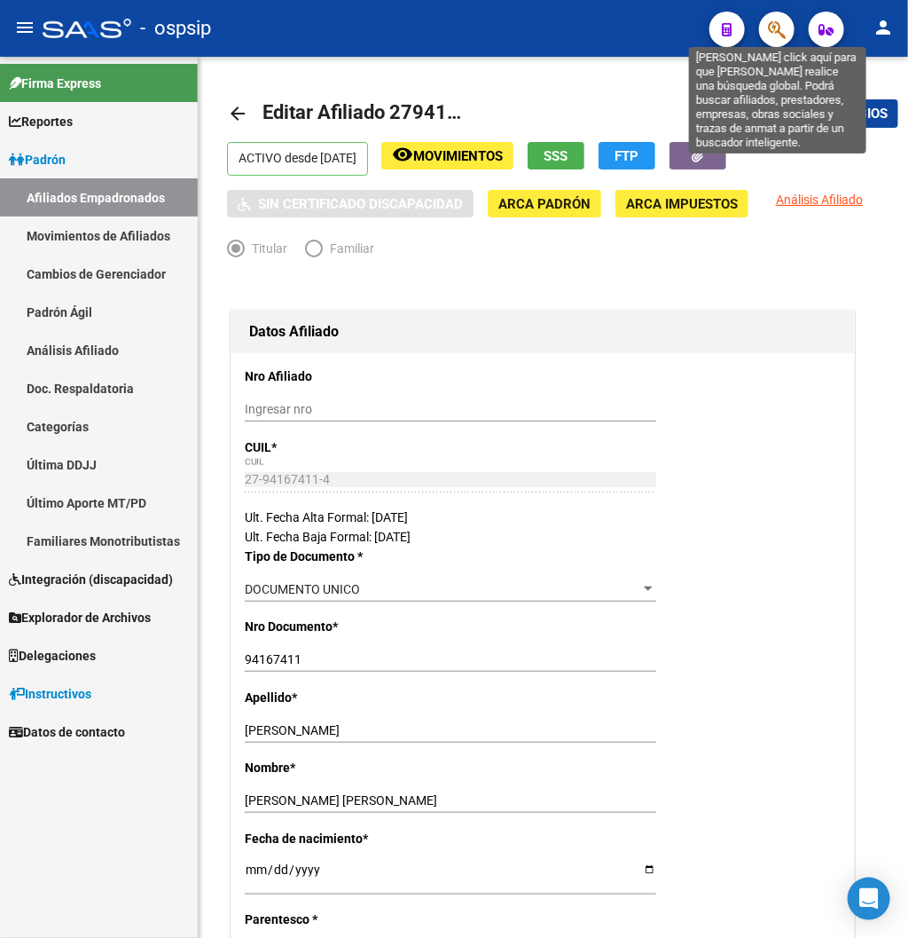
click at [779, 36] on icon "button" at bounding box center [777, 30] width 18 height 20
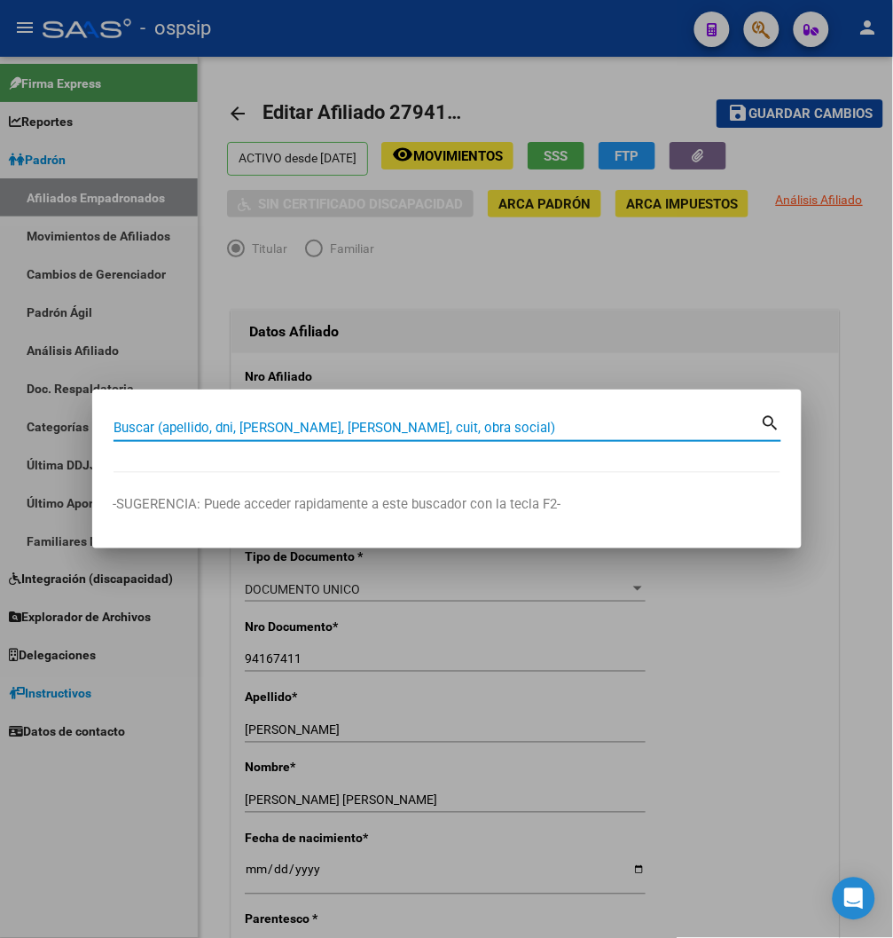
drag, startPoint x: 164, startPoint y: 421, endPoint x: 167, endPoint y: 406, distance: 15.3
click at [164, 420] on input "Buscar (apellido, dni, [PERSON_NAME], [PERSON_NAME], cuit, obra social)" at bounding box center [438, 428] width 648 height 16
type input "20654786"
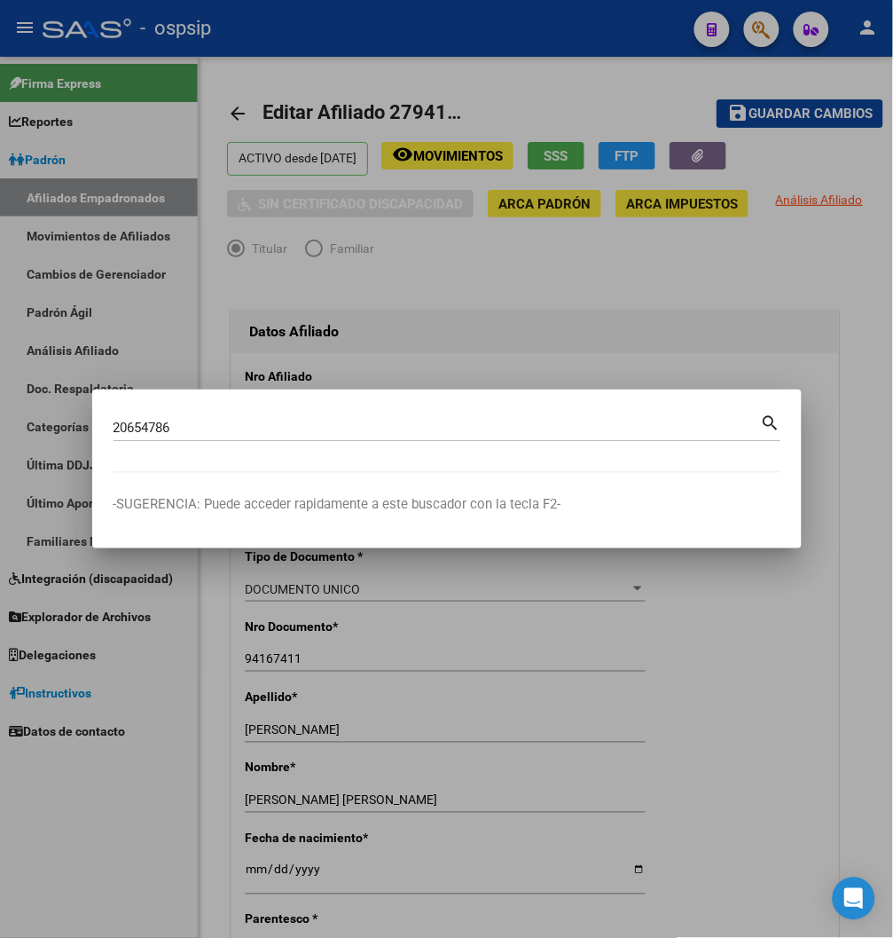
click at [773, 426] on mat-icon "search" at bounding box center [771, 421] width 20 height 21
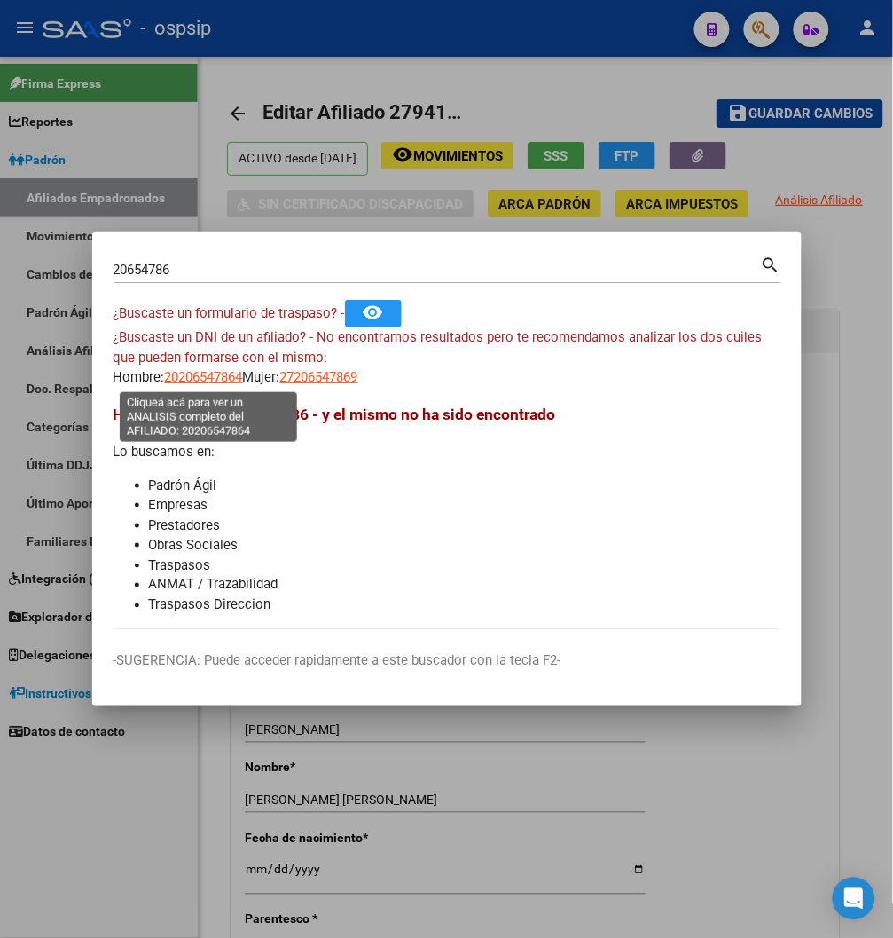
click at [209, 377] on span "20206547864" at bounding box center [204, 377] width 78 height 16
type textarea "20206547864"
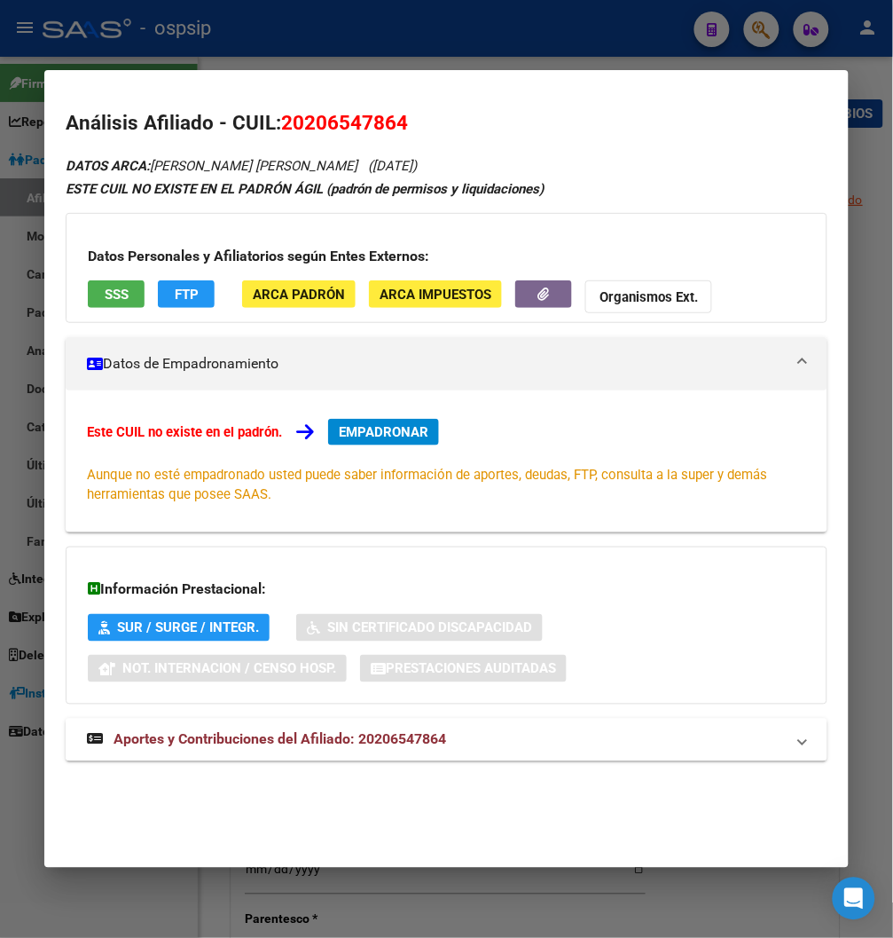
click at [374, 739] on span "Aportes y Contribuciones del Afiliado: 20206547864" at bounding box center [280, 739] width 333 height 17
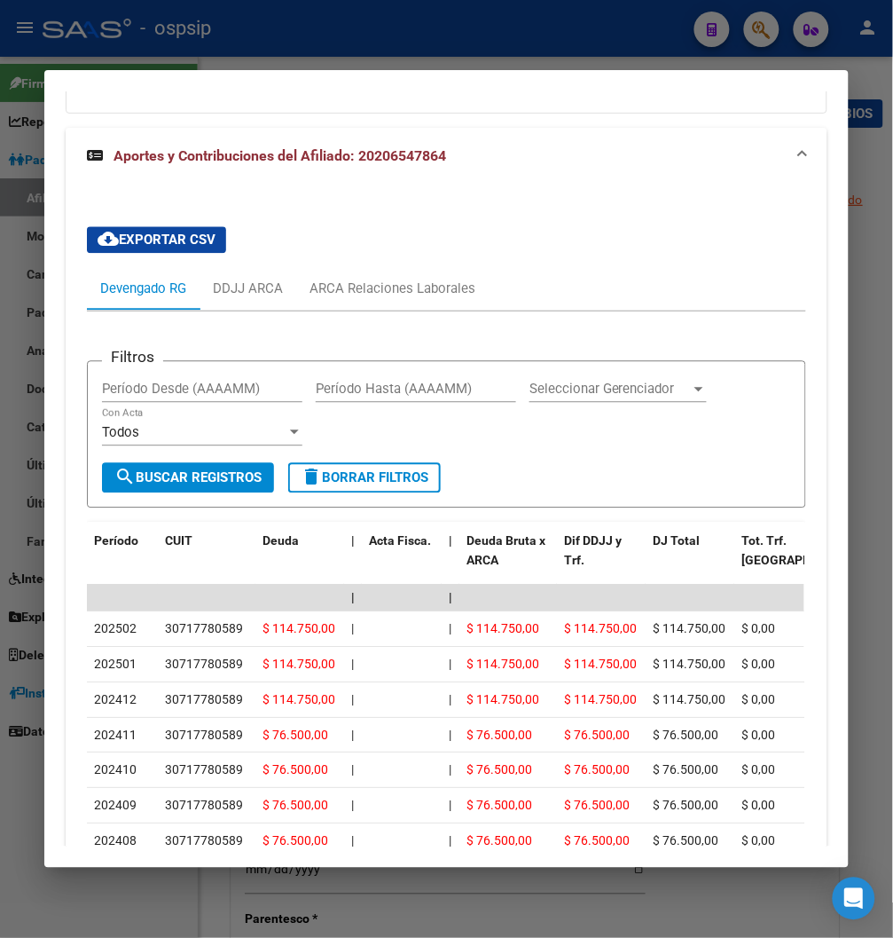
scroll to position [492, 0]
